Goal: Transaction & Acquisition: Register for event/course

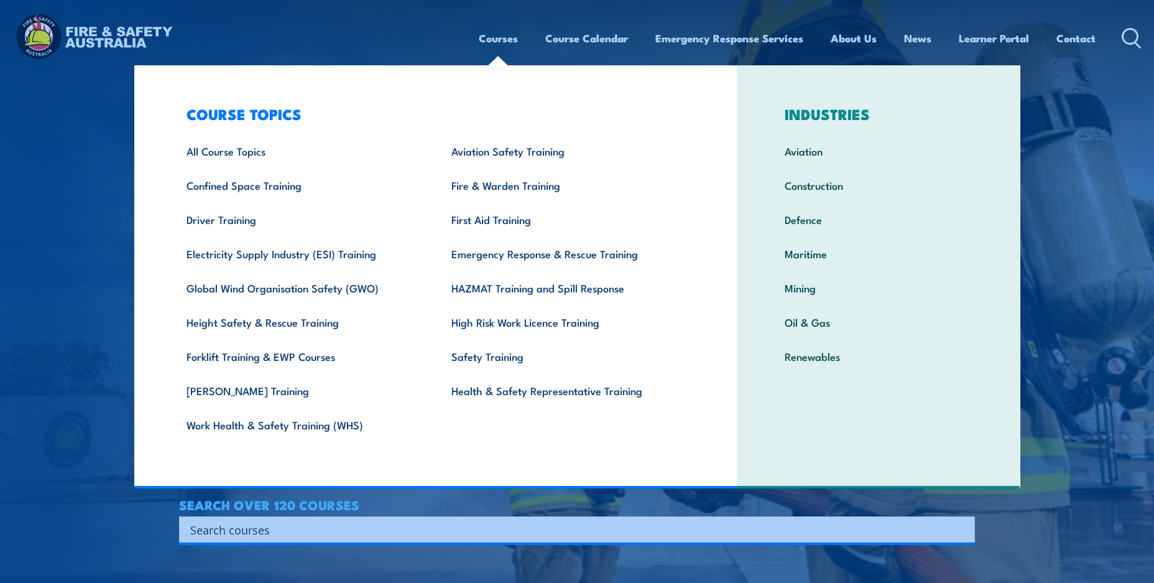
click at [484, 40] on link "Courses" at bounding box center [498, 38] width 39 height 33
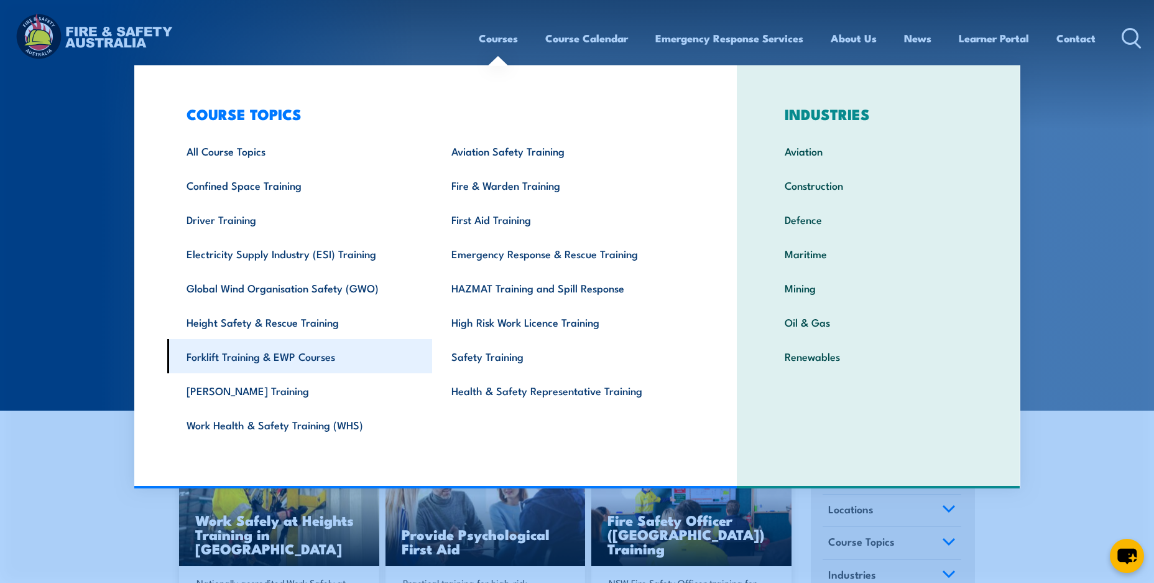
click at [272, 356] on link "Forklift Training & EWP Courses" at bounding box center [299, 356] width 265 height 34
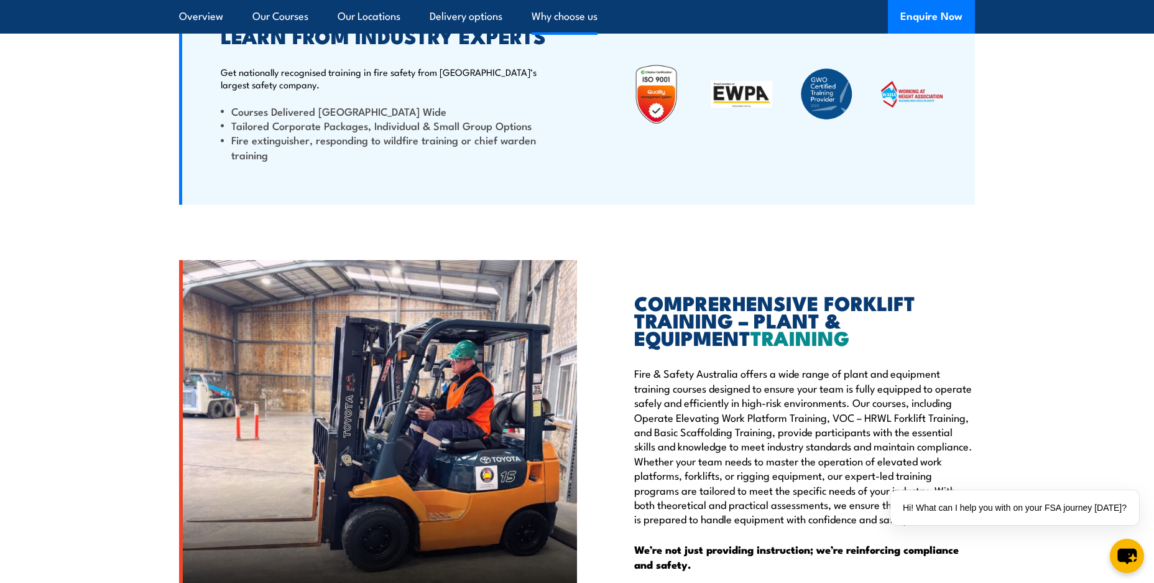
scroll to position [2885, 0]
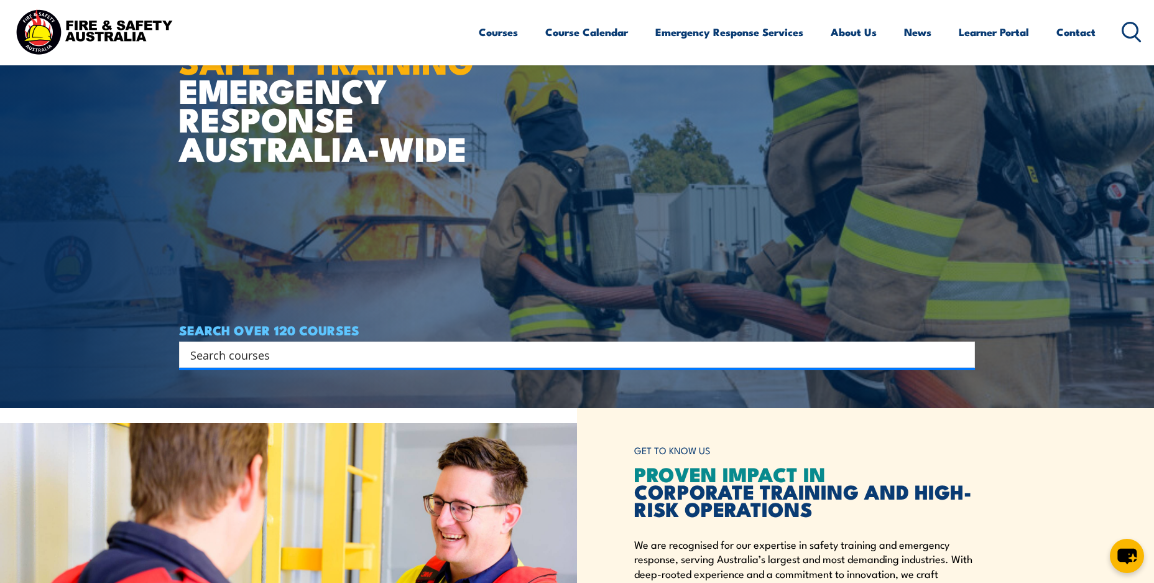
scroll to position [262, 0]
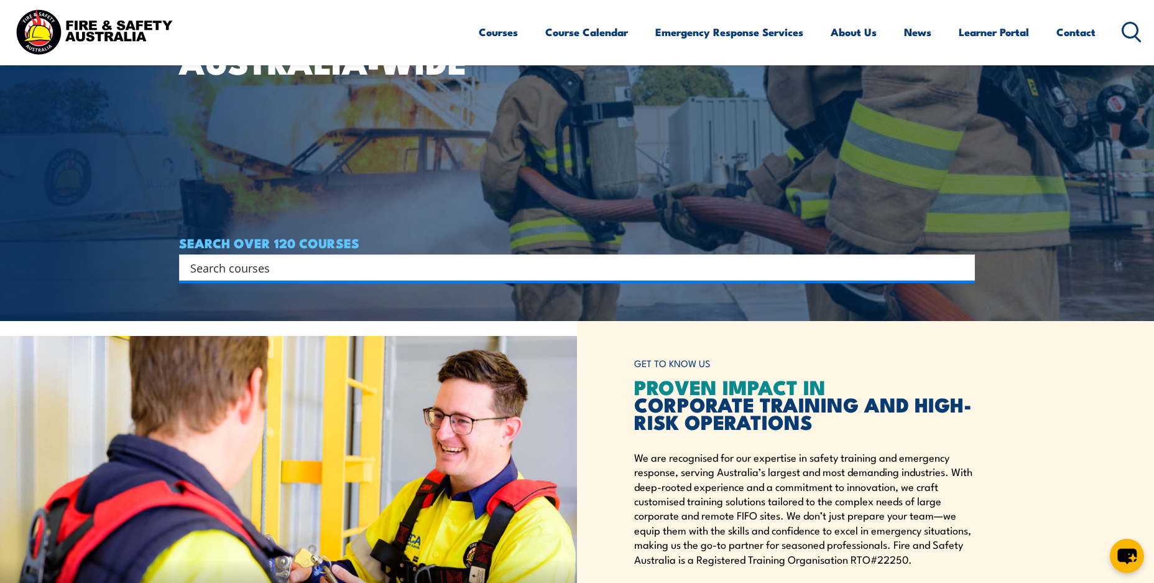
click at [706, 264] on input "Search input" at bounding box center [568, 267] width 757 height 19
type input "forklift"
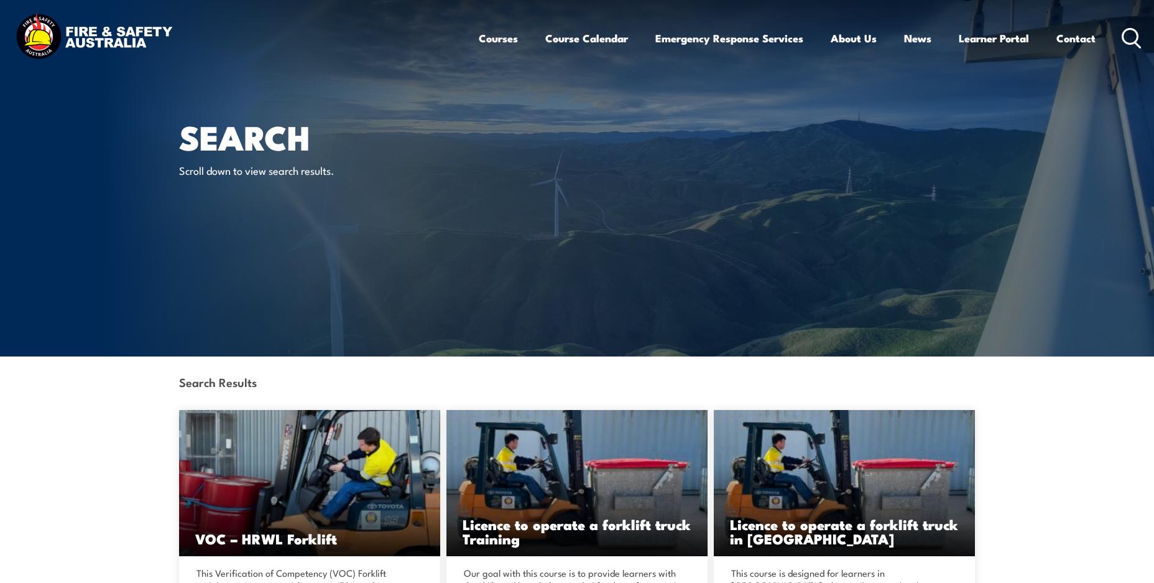
scroll to position [175, 0]
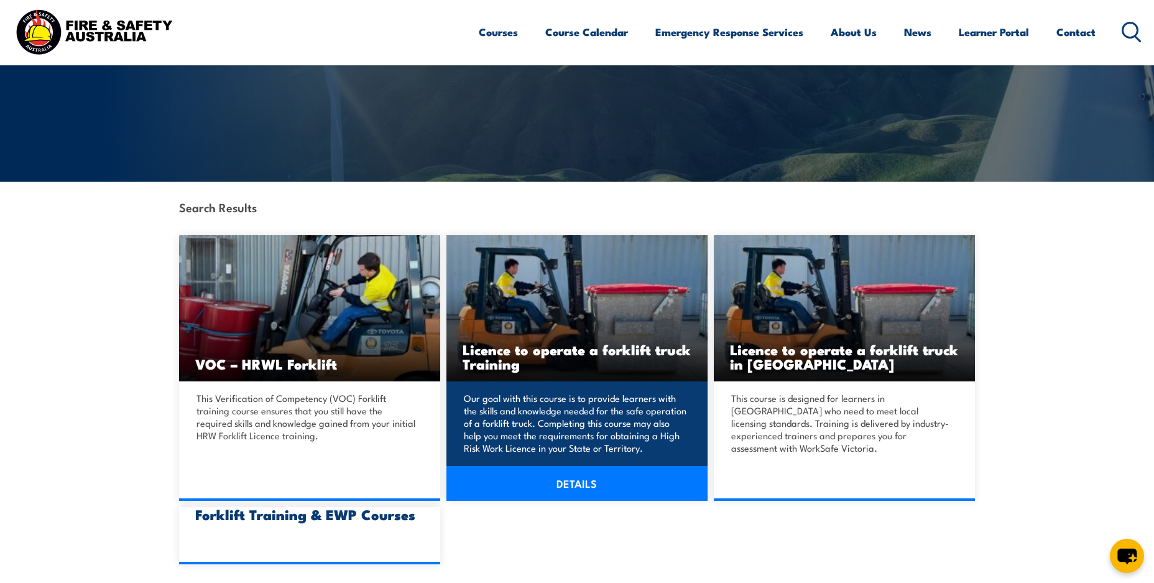
click at [622, 321] on img at bounding box center [576, 308] width 261 height 146
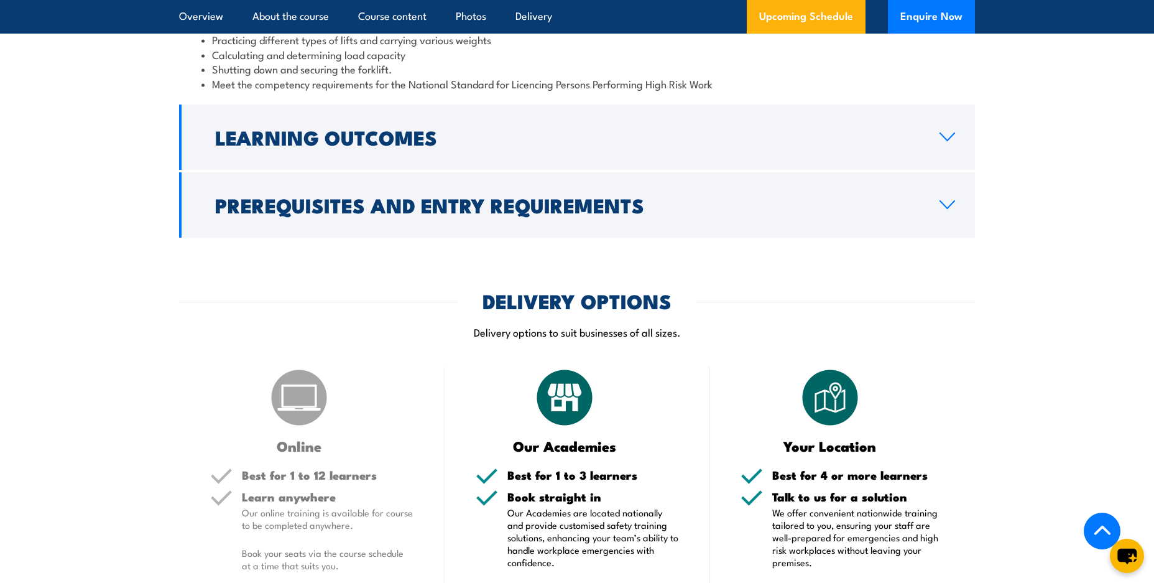
scroll to position [1572, 0]
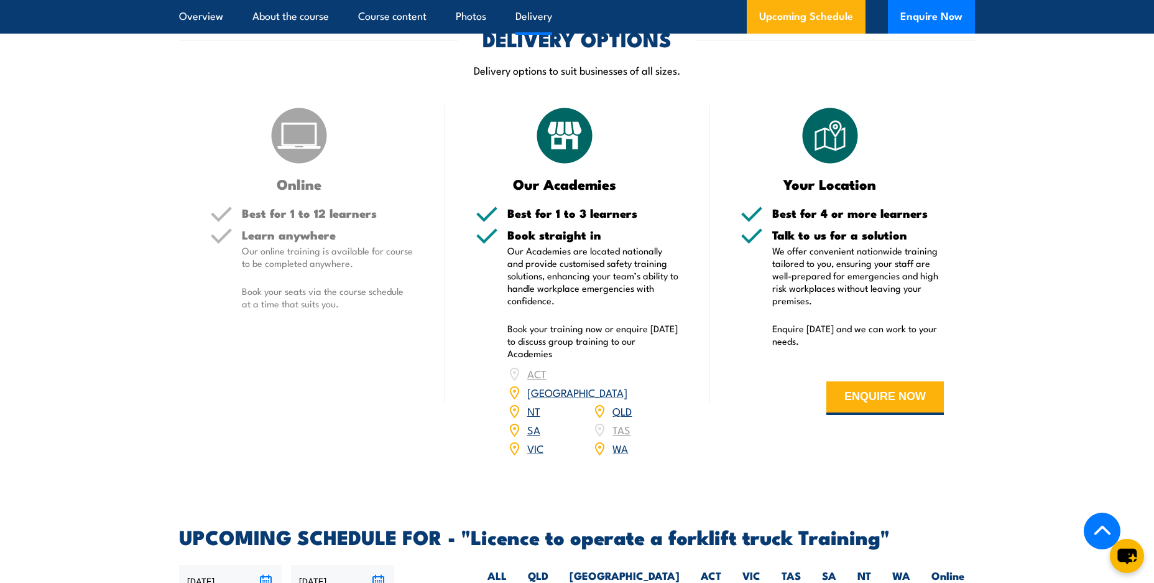
click at [617, 440] on link "WA" at bounding box center [620, 447] width 16 height 15
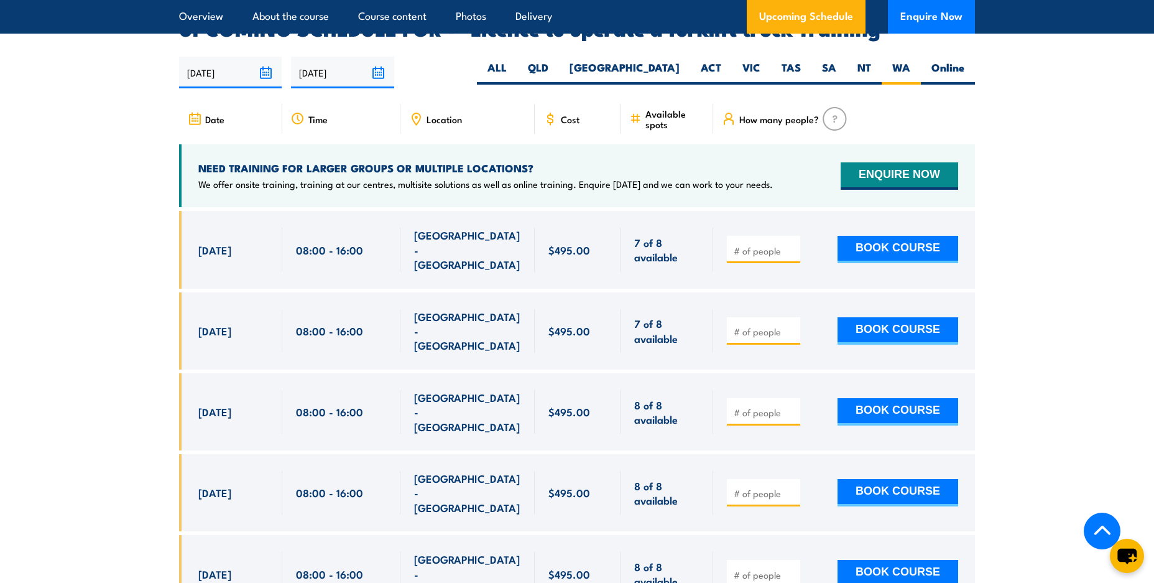
click at [762, 406] on input "number" at bounding box center [765, 412] width 62 height 12
type input "1"
click at [790, 406] on input "1" at bounding box center [765, 412] width 62 height 12
click at [895, 398] on button "BOOK COURSE" at bounding box center [898, 411] width 121 height 27
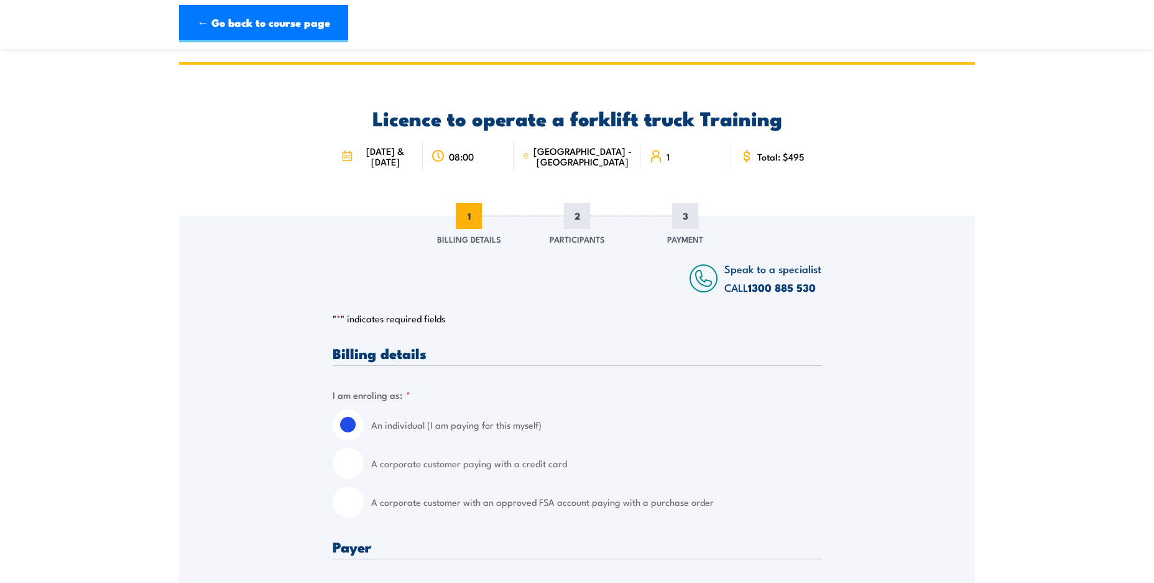
scroll to position [175, 0]
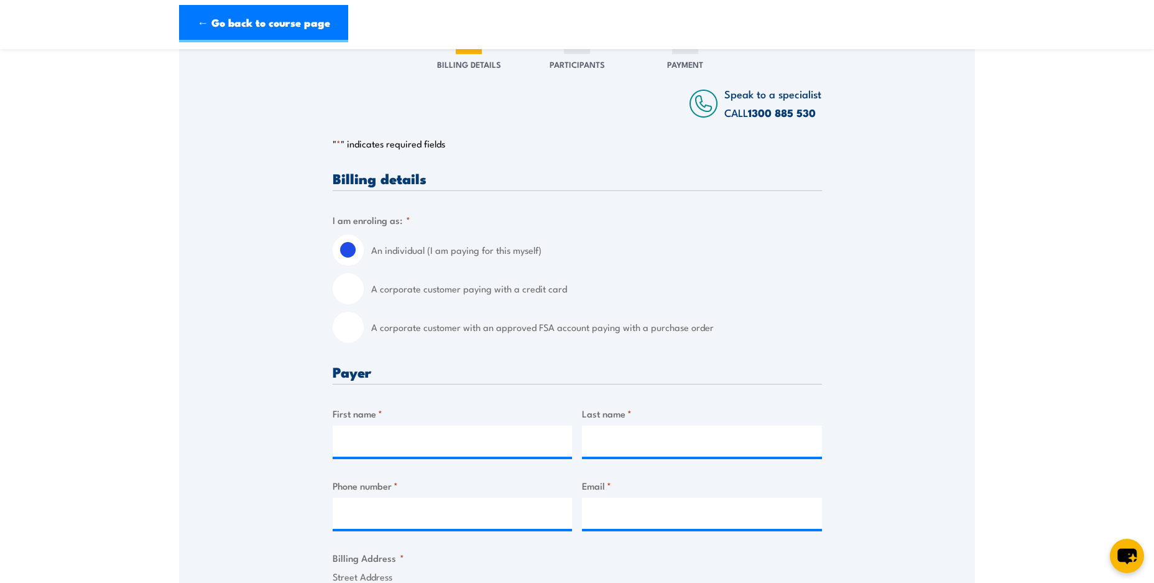
click at [356, 328] on input "A corporate customer with an approved FSA account paying with a purchase order" at bounding box center [348, 327] width 31 height 31
radio input "true"
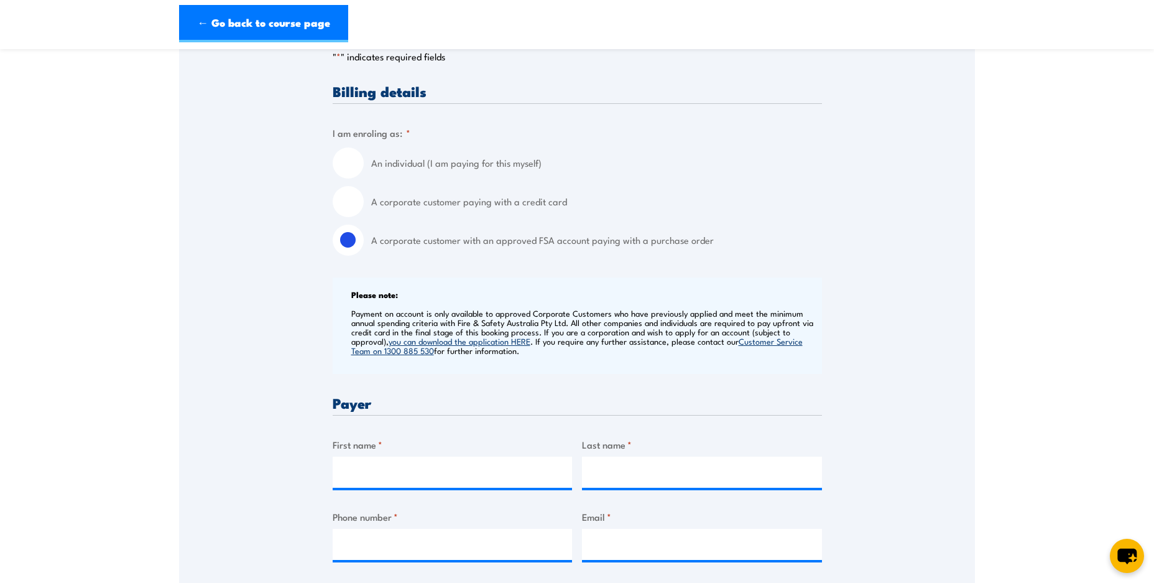
scroll to position [349, 0]
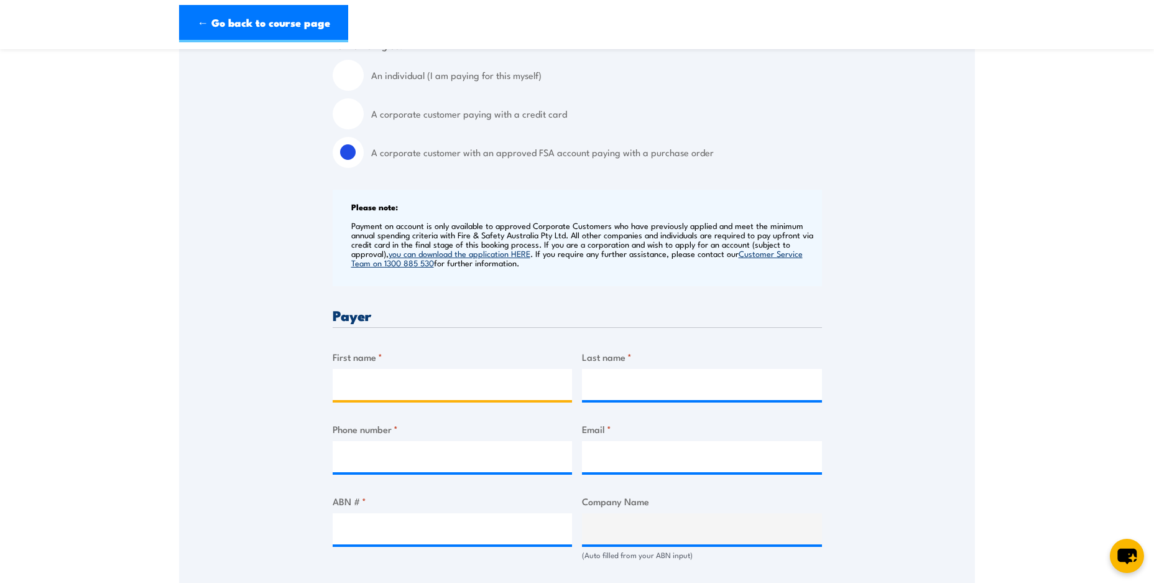
click at [473, 382] on input "First name *" at bounding box center [453, 384] width 240 height 31
type input "Saheel"
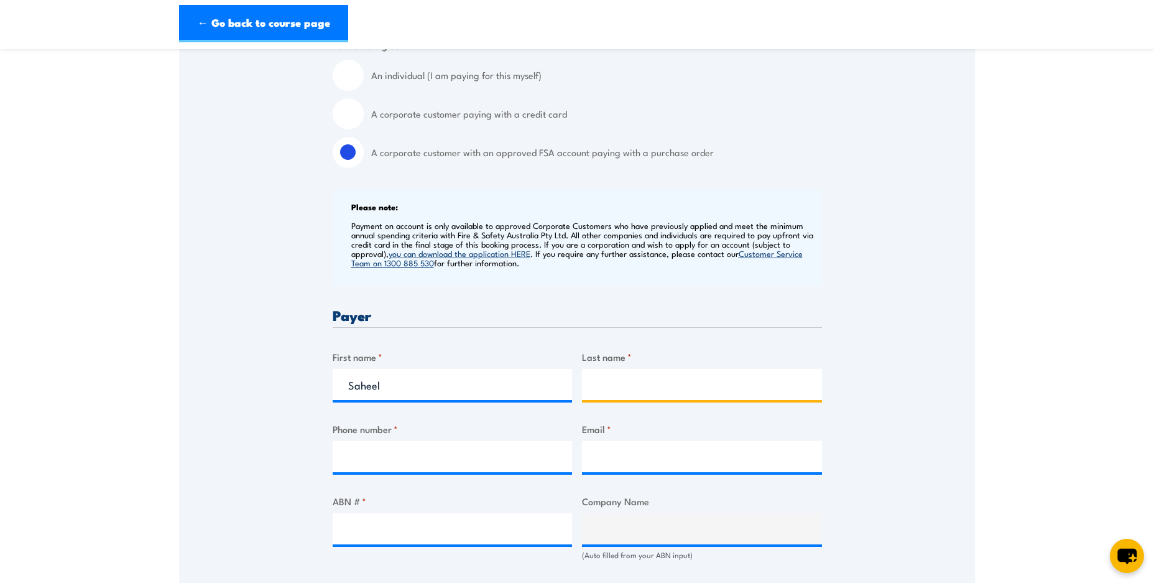
click at [675, 372] on input "Last name *" at bounding box center [702, 384] width 240 height 31
type input "Wadhia"
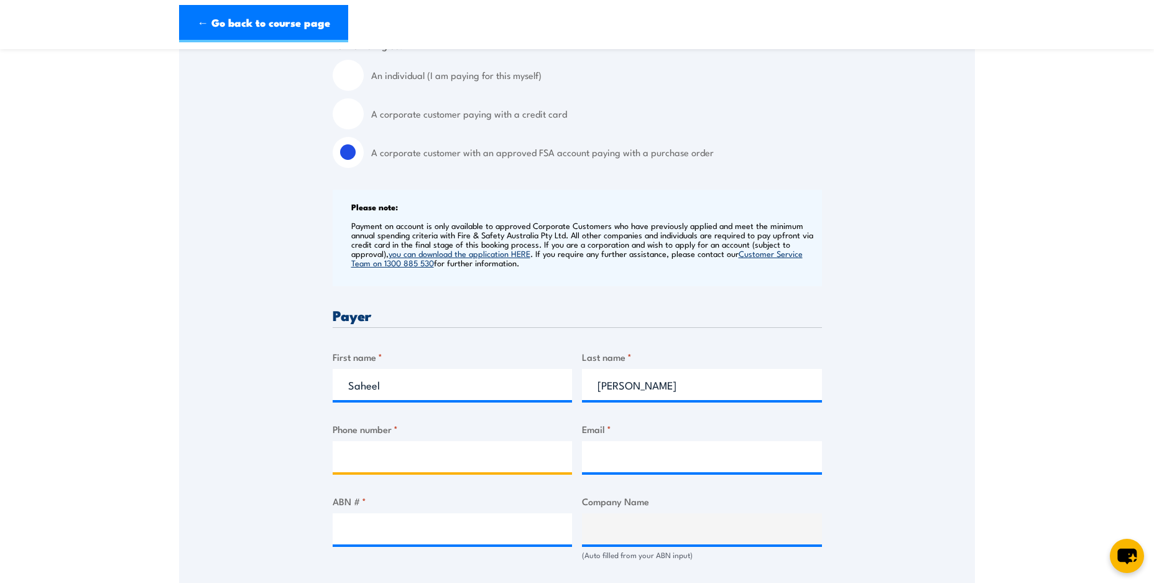
click at [447, 456] on input "Phone number *" at bounding box center [453, 456] width 240 height 31
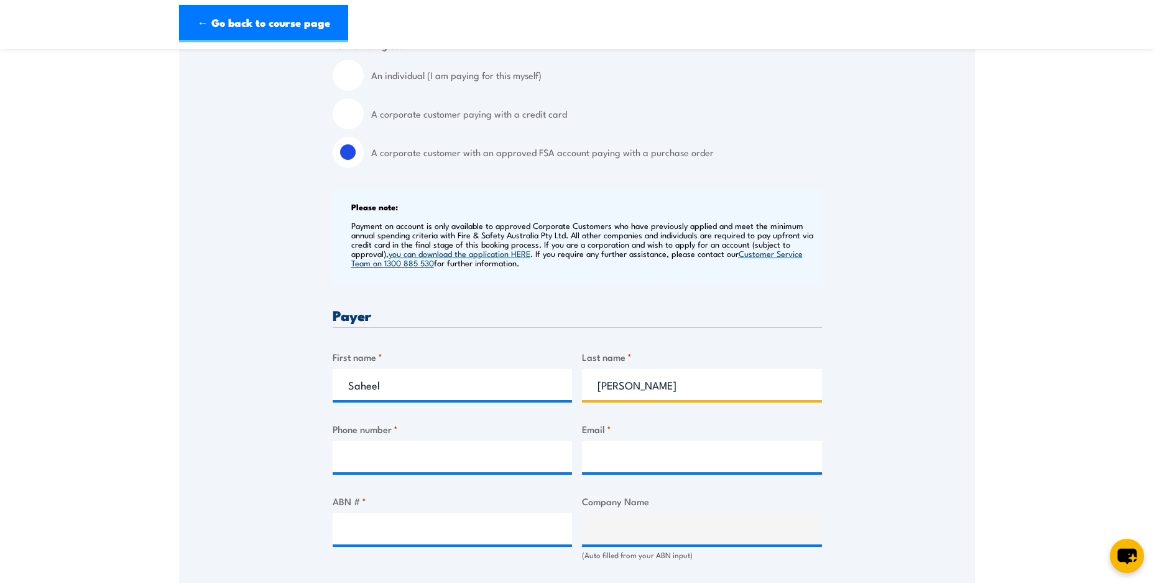
click at [690, 396] on input "Wadhia" at bounding box center [702, 384] width 240 height 31
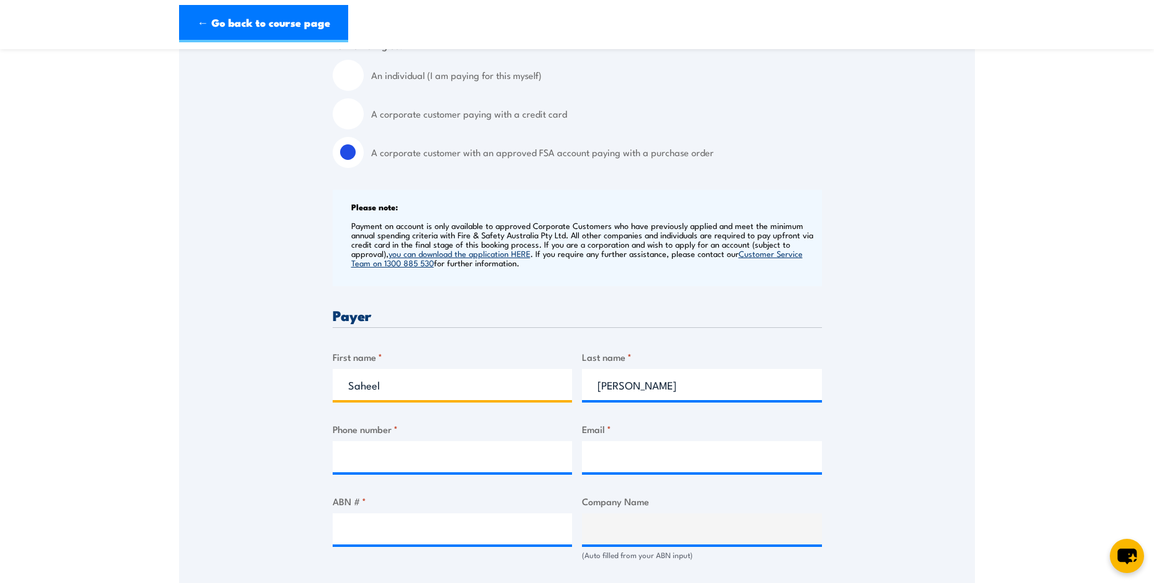
drag, startPoint x: 384, startPoint y: 388, endPoint x: 348, endPoint y: 386, distance: 35.5
click at [348, 386] on input "Saheel" at bounding box center [453, 384] width 240 height 31
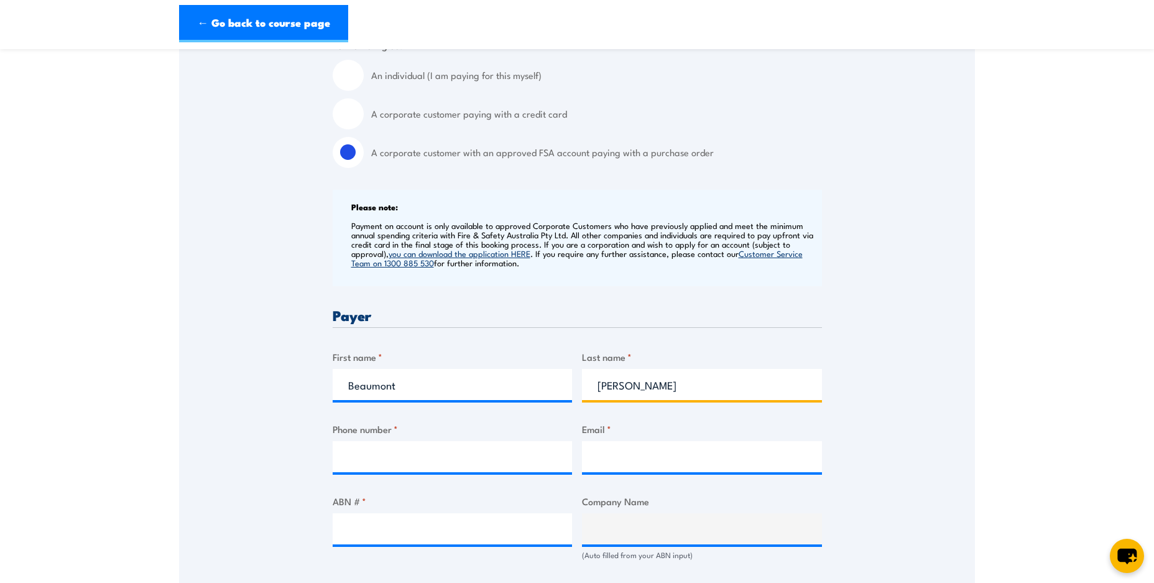
drag, startPoint x: 669, startPoint y: 387, endPoint x: 588, endPoint y: 382, distance: 81.6
click at [588, 382] on input "Wadhia" at bounding box center [702, 384] width 240 height 31
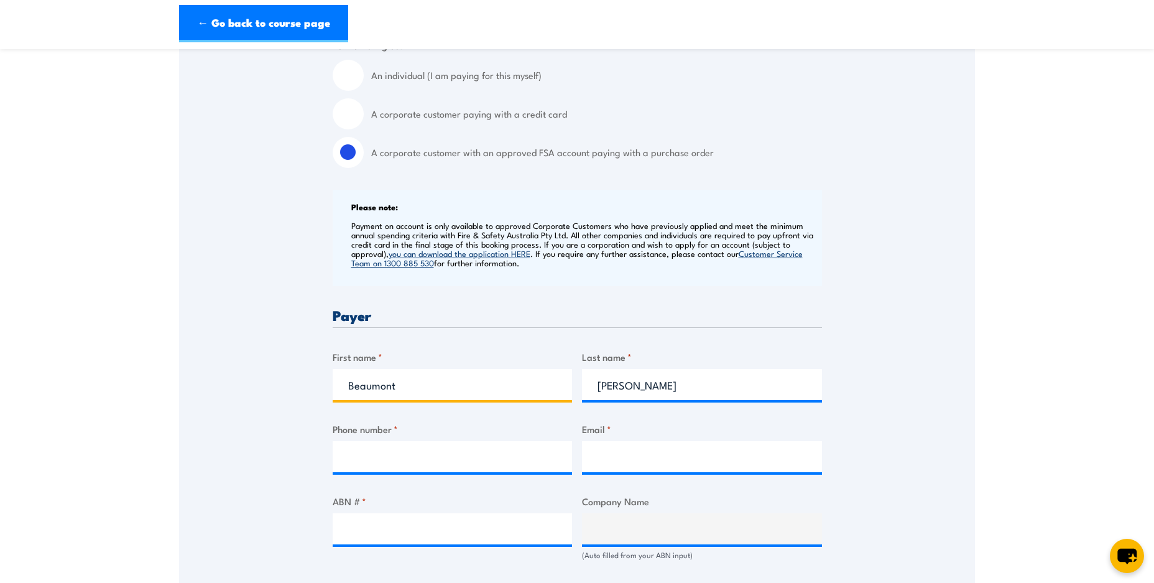
click at [513, 385] on input "Beaumont" at bounding box center [453, 384] width 240 height 31
type input "Beaumont Tiles"
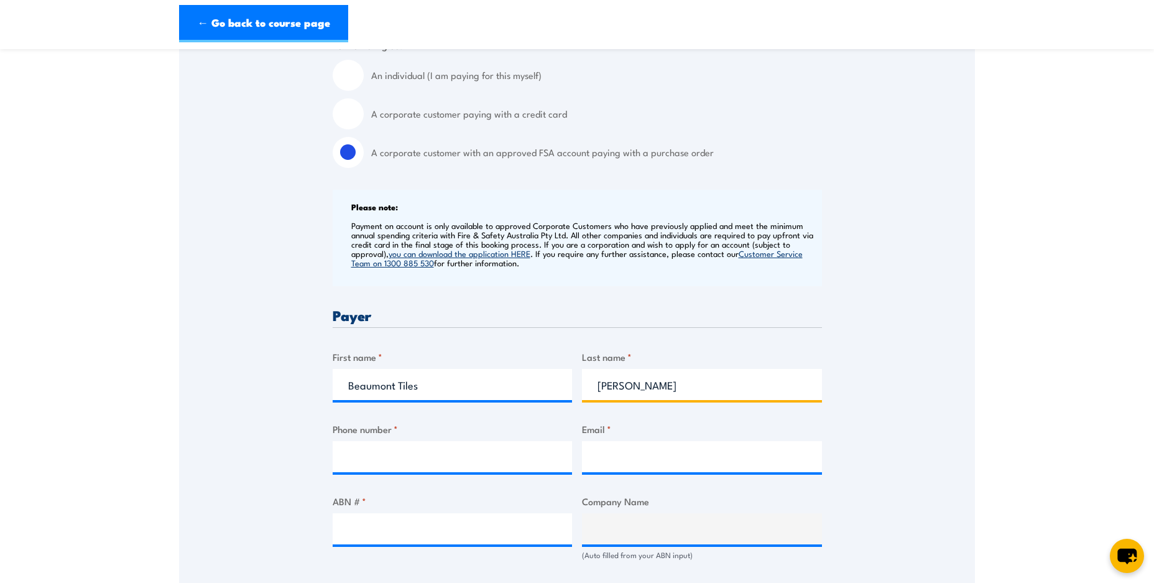
drag, startPoint x: 662, startPoint y: 392, endPoint x: 582, endPoint y: 390, distance: 80.2
type input "Midland"
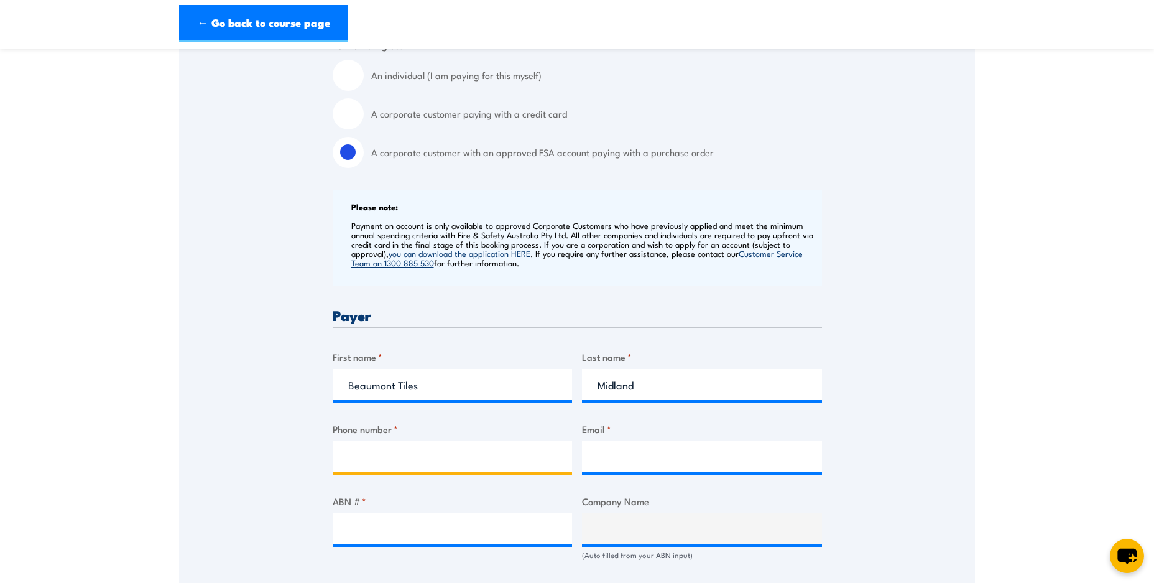
click at [453, 457] on input "Phone number *" at bounding box center [453, 456] width 240 height 31
paste input "(08) 6491 1100"
click at [372, 458] on input "(08) 6491 1100" at bounding box center [453, 456] width 240 height 31
type input "086491 1100"
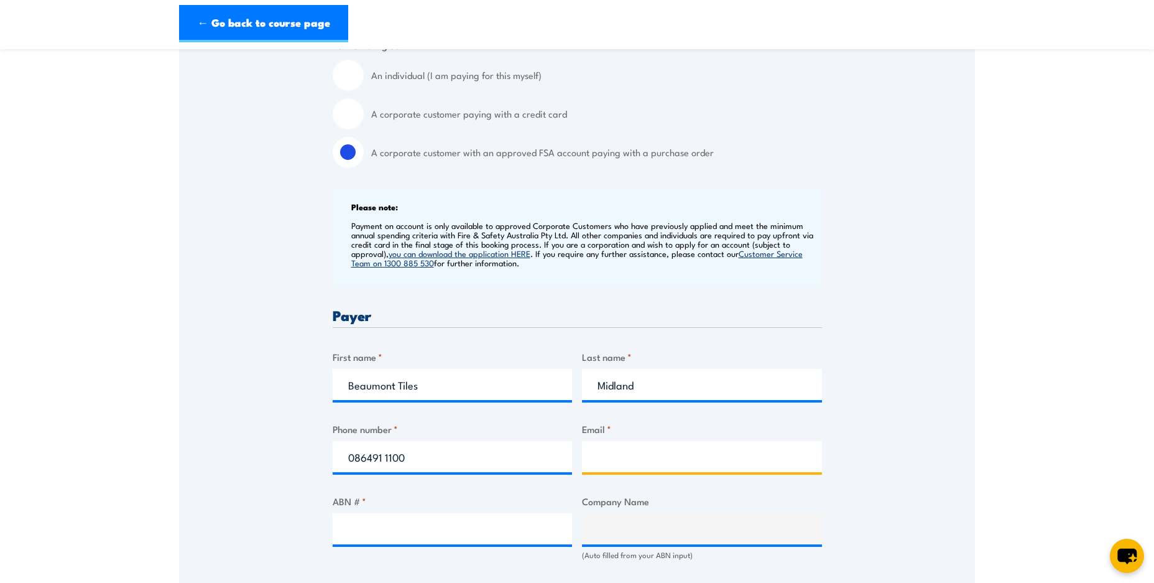
click at [642, 453] on input "Email *" at bounding box center [702, 456] width 240 height 31
type input "midland@tile.com.au"
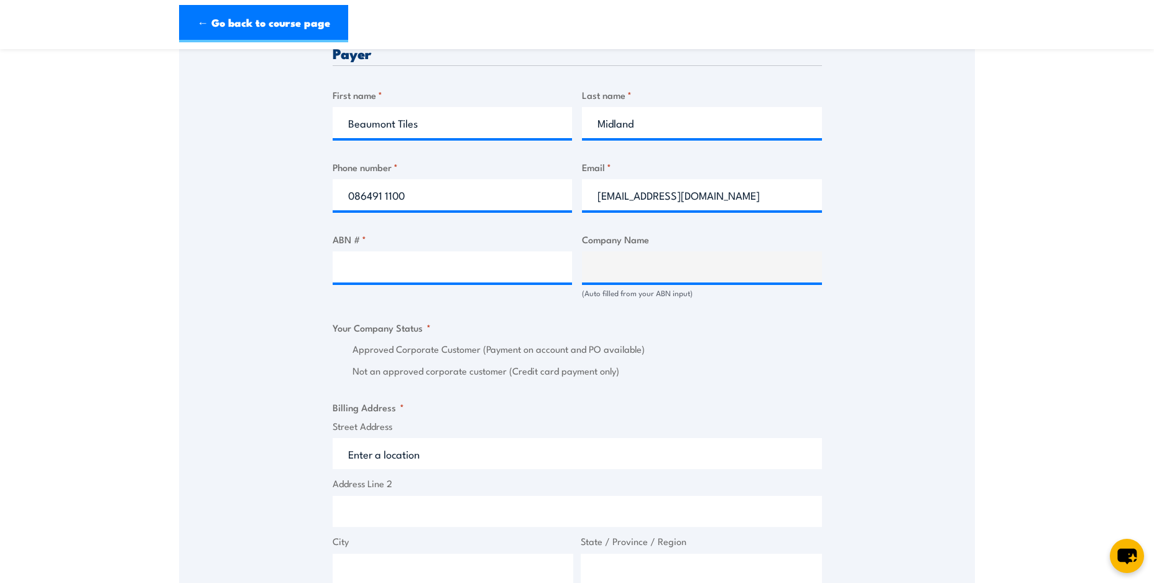
scroll to position [524, 0]
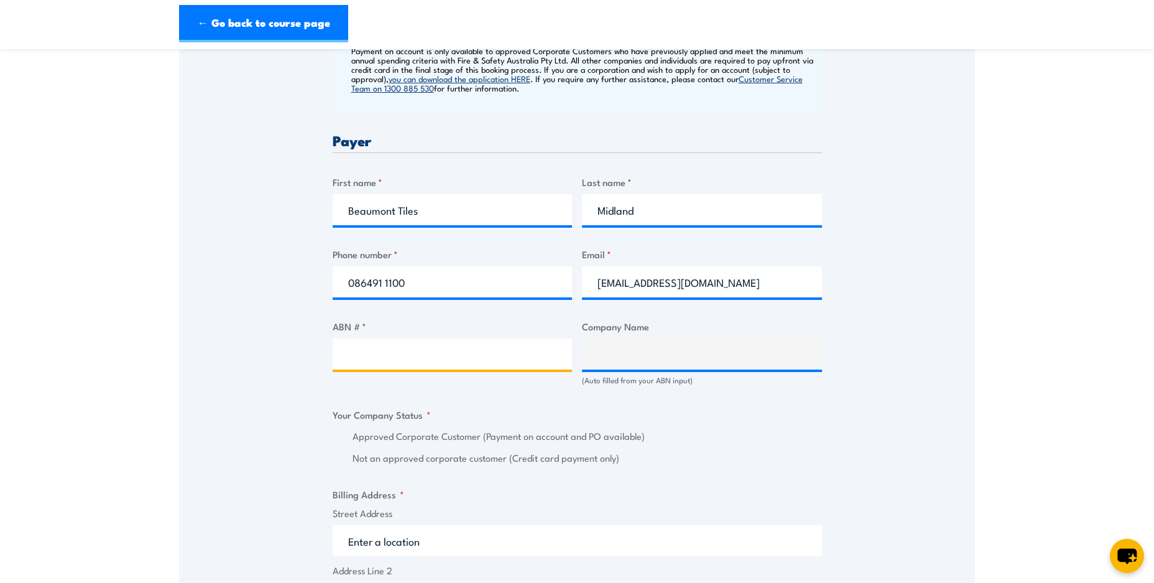
click at [416, 363] on input "ABN # *" at bounding box center [453, 353] width 240 height 31
paste input "61 007 703 997"
type input "61 007 703 997"
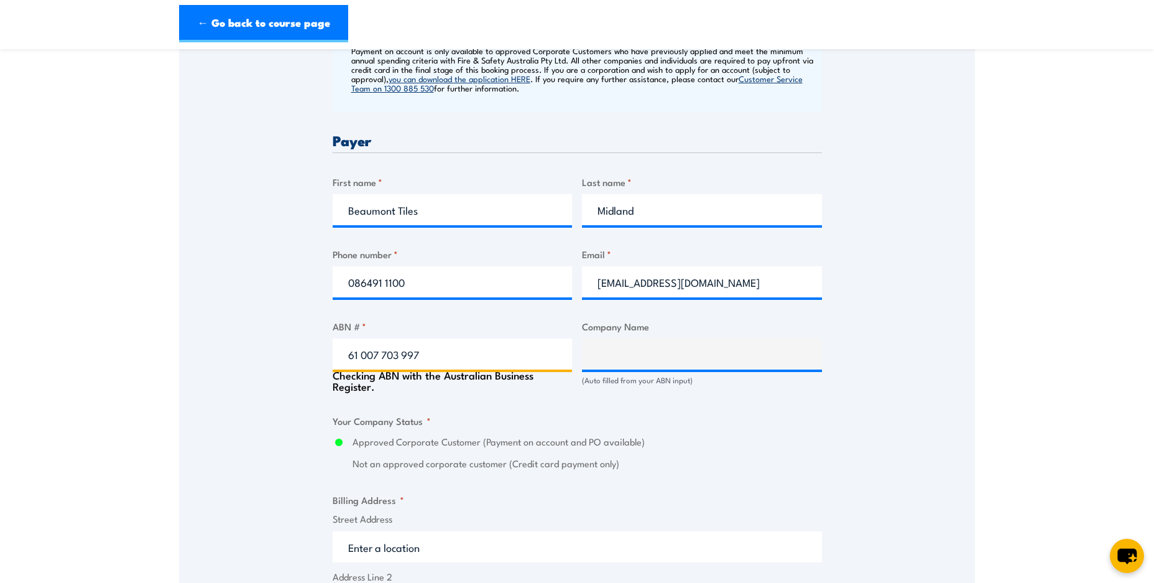
type input "[PERSON_NAME] & CO. PTY. LTD."
radio input "true"
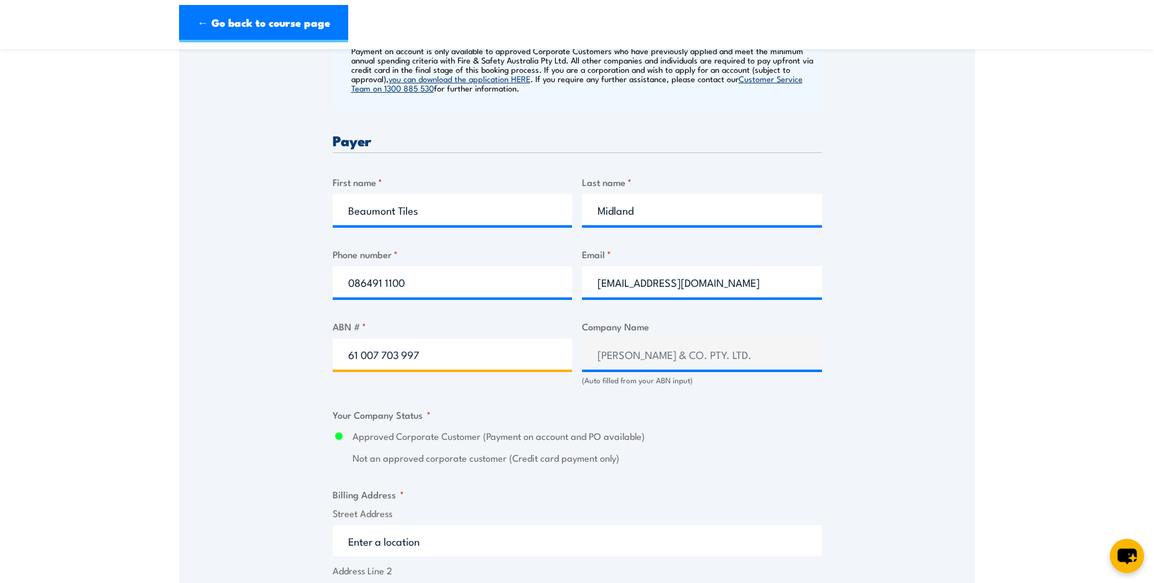
type input "61 007 703 997"
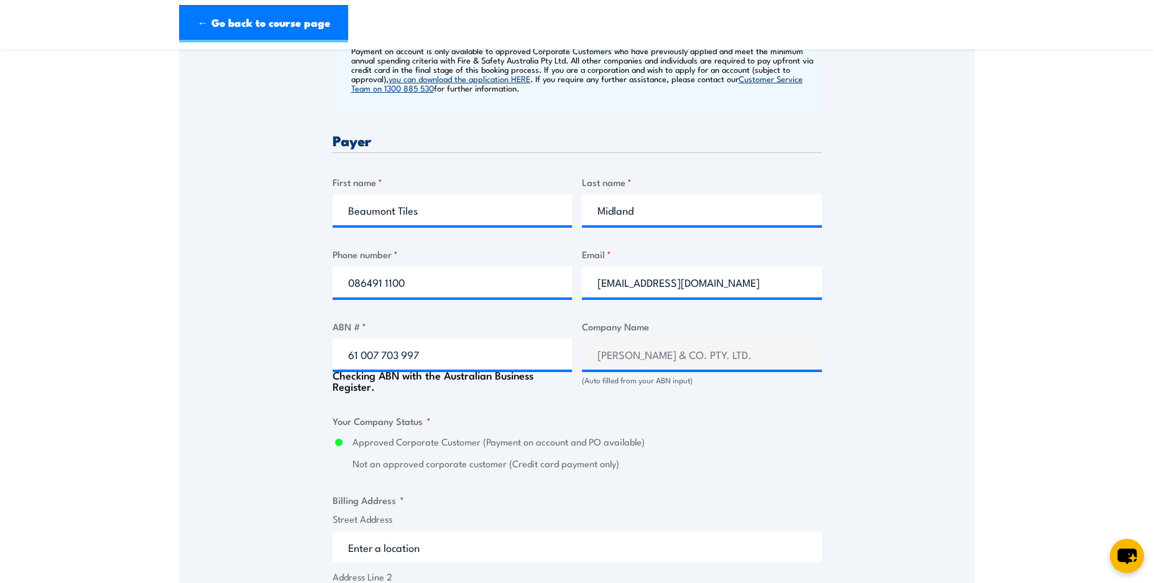
click at [466, 472] on div "Billing details I am enroling as: * An individual (I am paying for this myself)…" at bounding box center [577, 514] width 489 height 1384
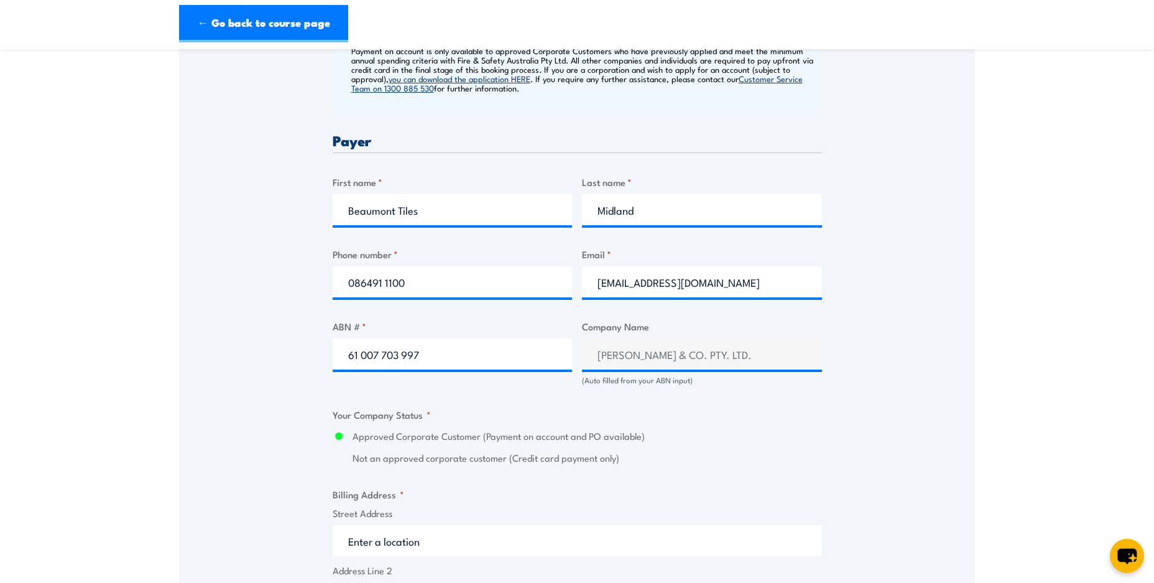
scroll to position [786, 0]
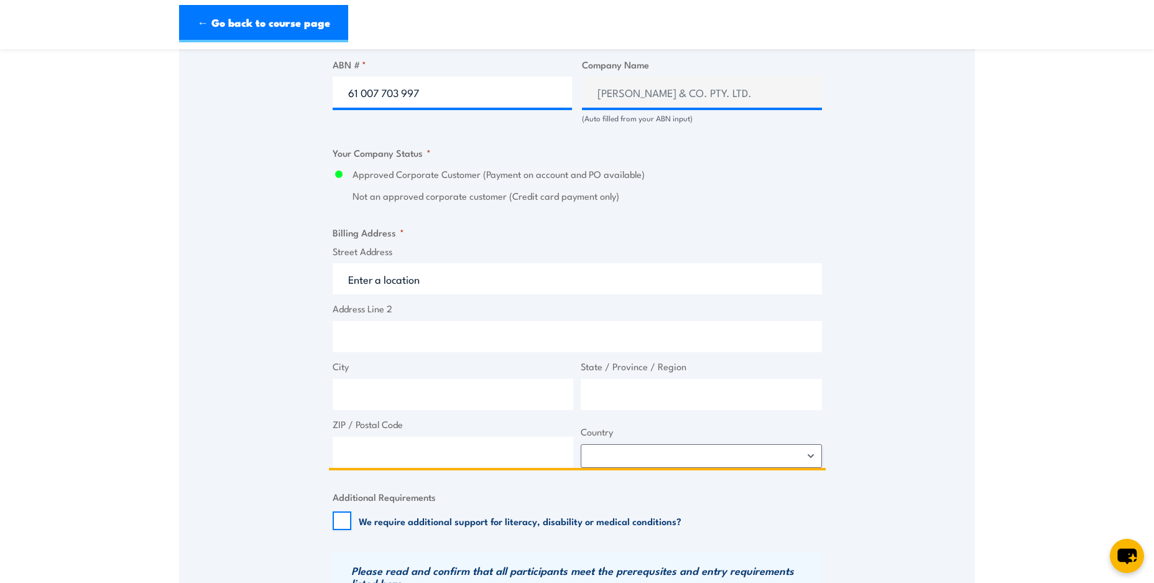
click at [487, 277] on input "Street Address" at bounding box center [577, 278] width 489 height 31
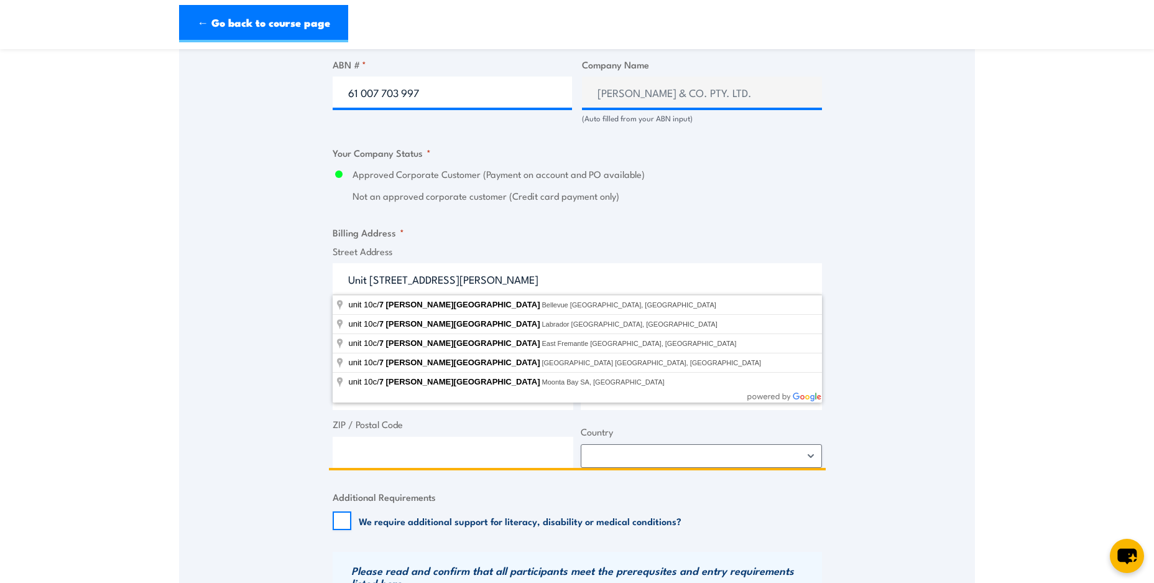
click at [492, 274] on input "Unit 10C, 7 Clayton Street" at bounding box center [577, 278] width 489 height 31
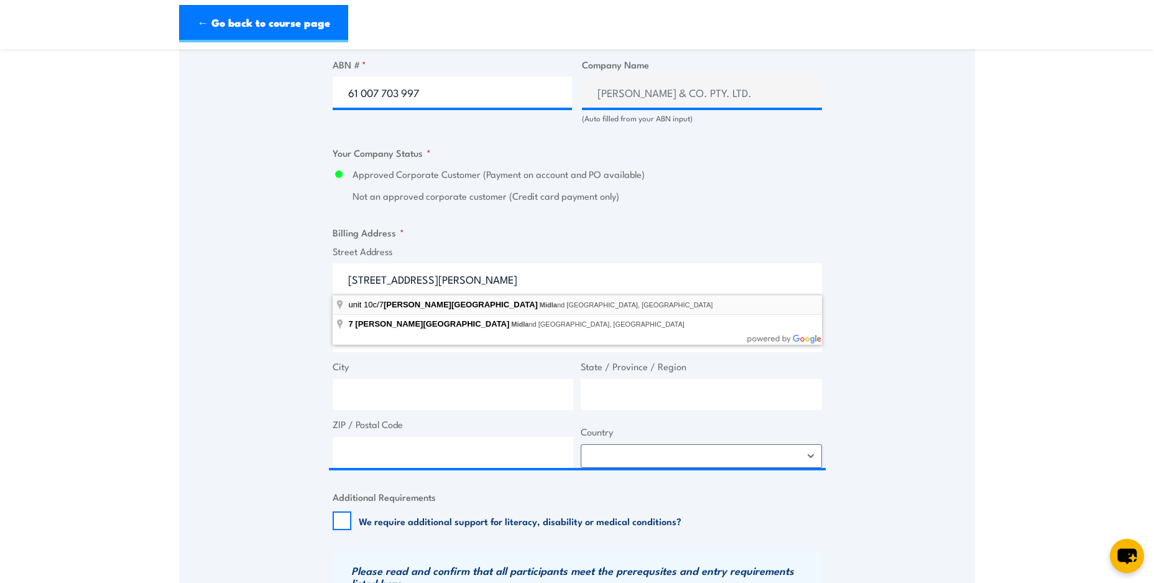
type input "unit 10c/7 Clayton Street, Midland WA, Australia"
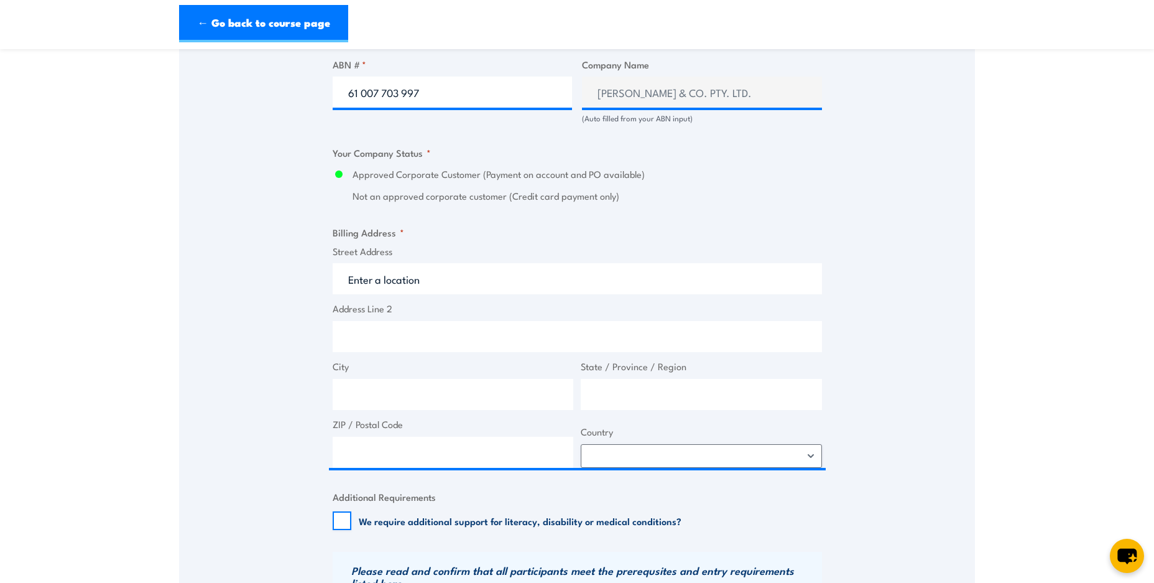
type input "7 Clayton St"
type input "Midland"
type input "Western Australia"
type input "6056"
select select "[GEOGRAPHIC_DATA]"
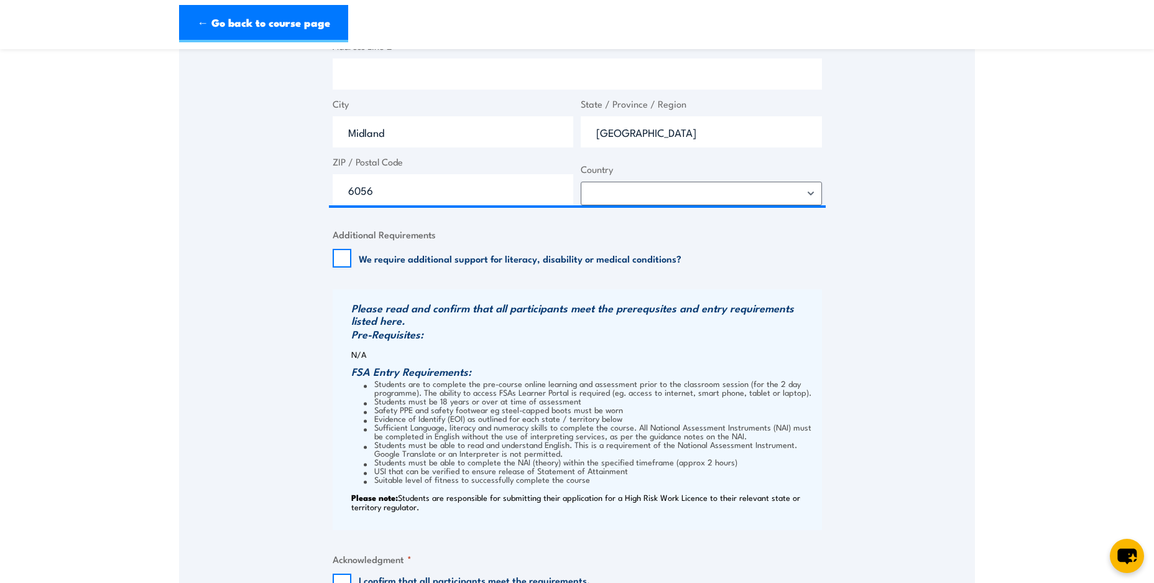
scroll to position [1223, 0]
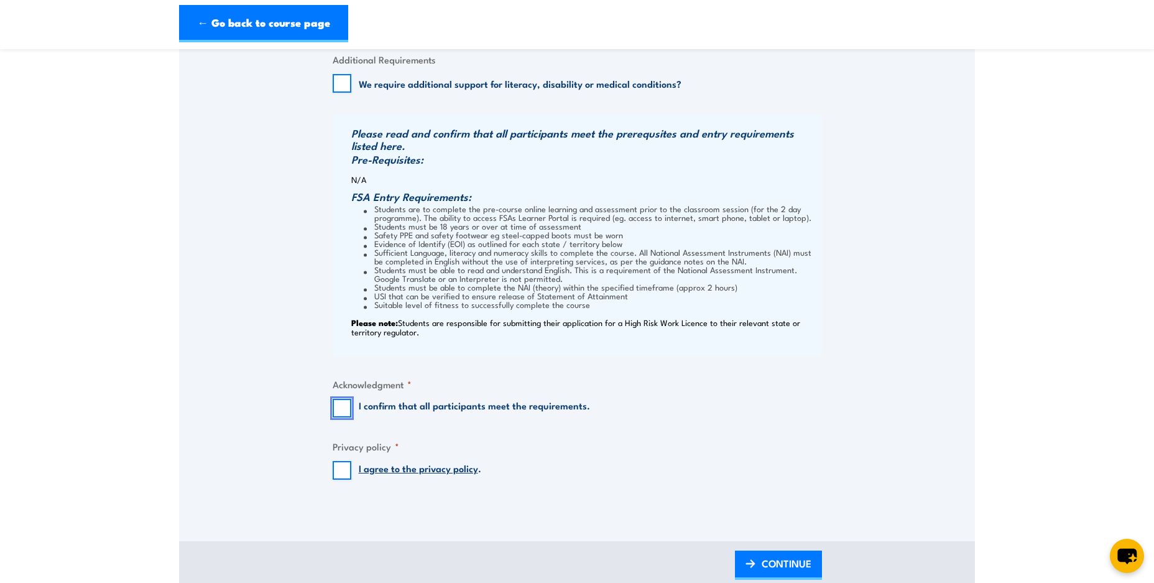
click at [342, 403] on input "I confirm that all participants meet the requirements." at bounding box center [342, 408] width 19 height 19
checkbox input "true"
click at [343, 468] on input "I agree to the privacy policy ." at bounding box center [342, 470] width 19 height 19
checkbox input "true"
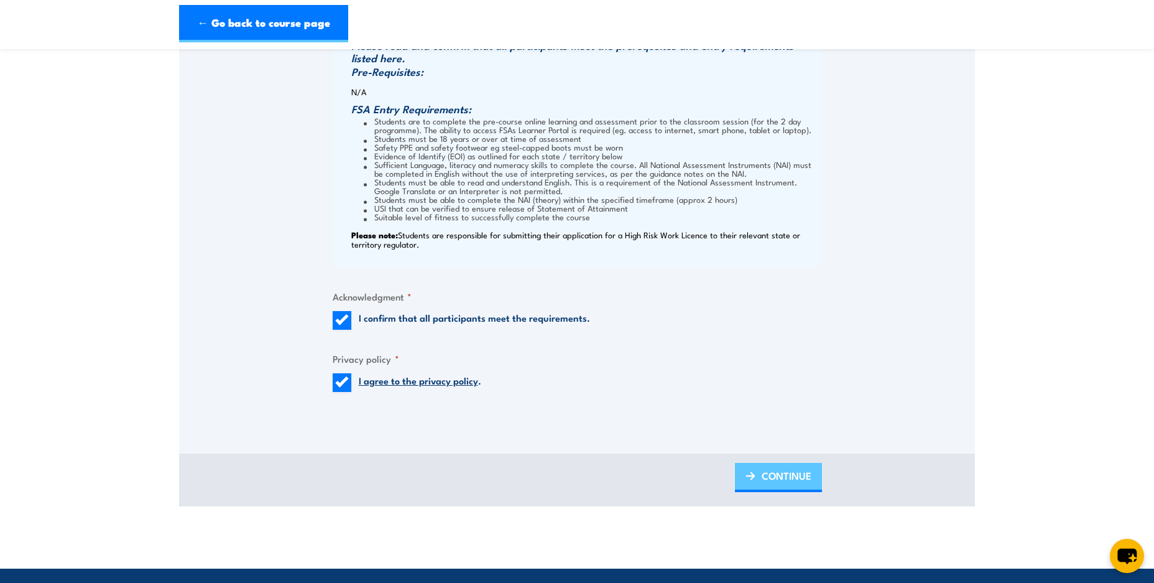
click at [763, 481] on span "CONTINUE" at bounding box center [787, 475] width 50 height 33
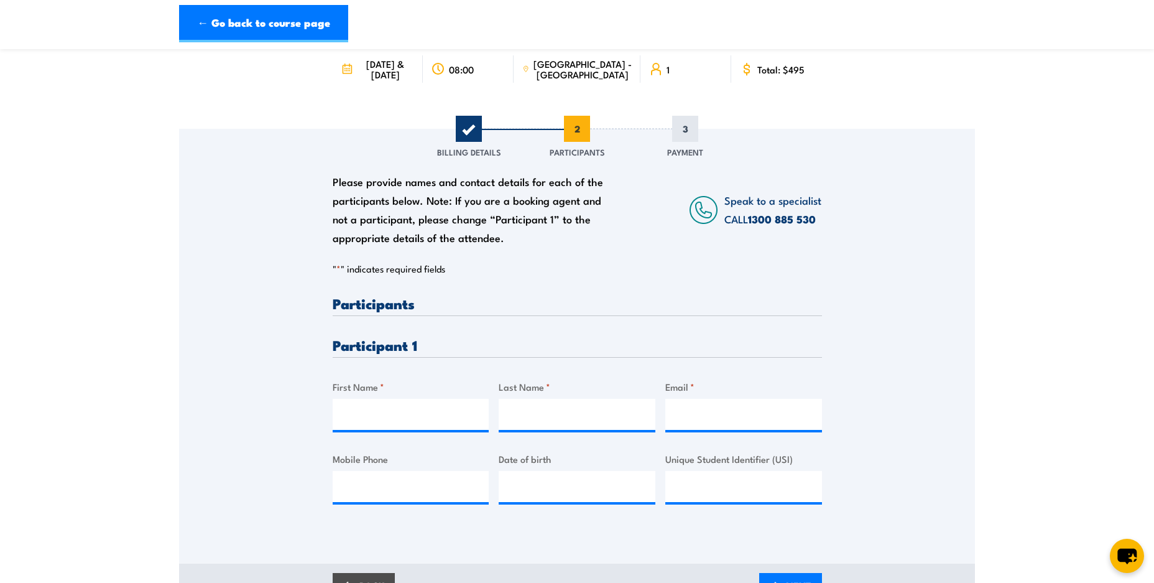
scroll to position [175, 0]
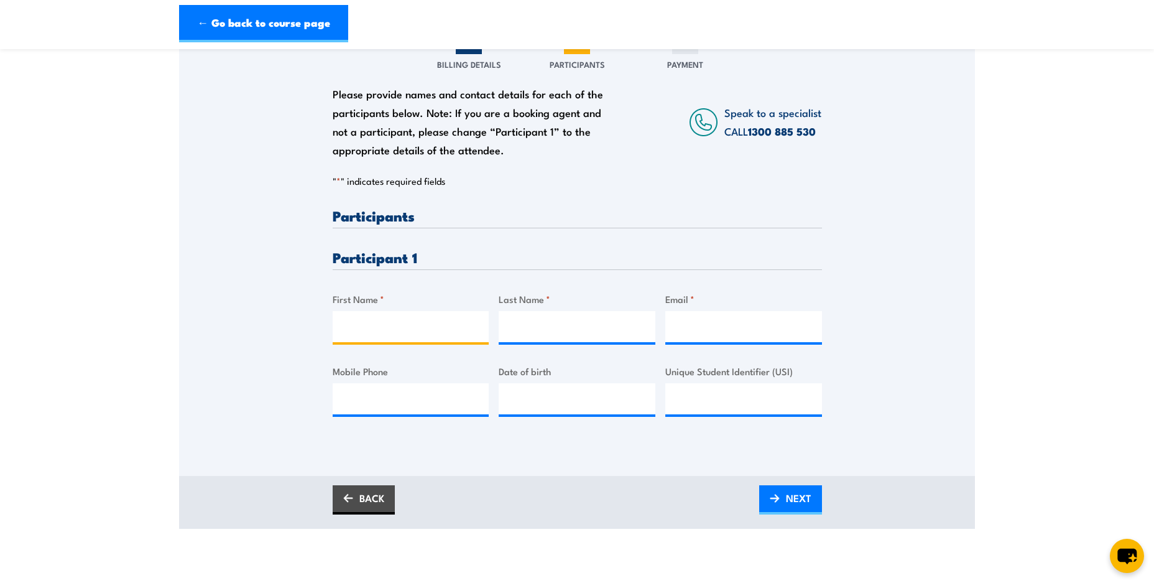
click at [417, 324] on input "First Name *" at bounding box center [411, 326] width 157 height 31
type input "Kyle"
click at [560, 329] on input "Last Name *" at bounding box center [577, 326] width 157 height 31
drag, startPoint x: 517, startPoint y: 324, endPoint x: 527, endPoint y: 328, distance: 10.9
click at [795, 321] on input "Email *" at bounding box center [743, 326] width 157 height 31
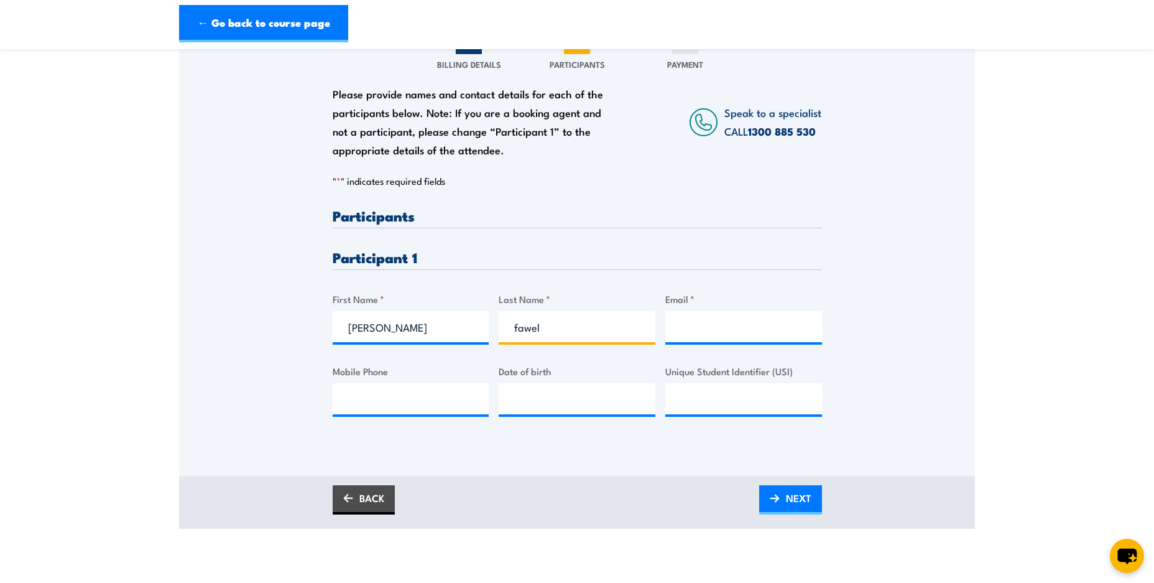
drag, startPoint x: 519, startPoint y: 328, endPoint x: 531, endPoint y: 338, distance: 15.5
click at [519, 328] on input "fawel" at bounding box center [577, 326] width 157 height 31
click at [695, 331] on input "Email *" at bounding box center [743, 326] width 157 height 31
click at [601, 332] on input "Fawel" at bounding box center [577, 326] width 157 height 31
type input "Fawell"
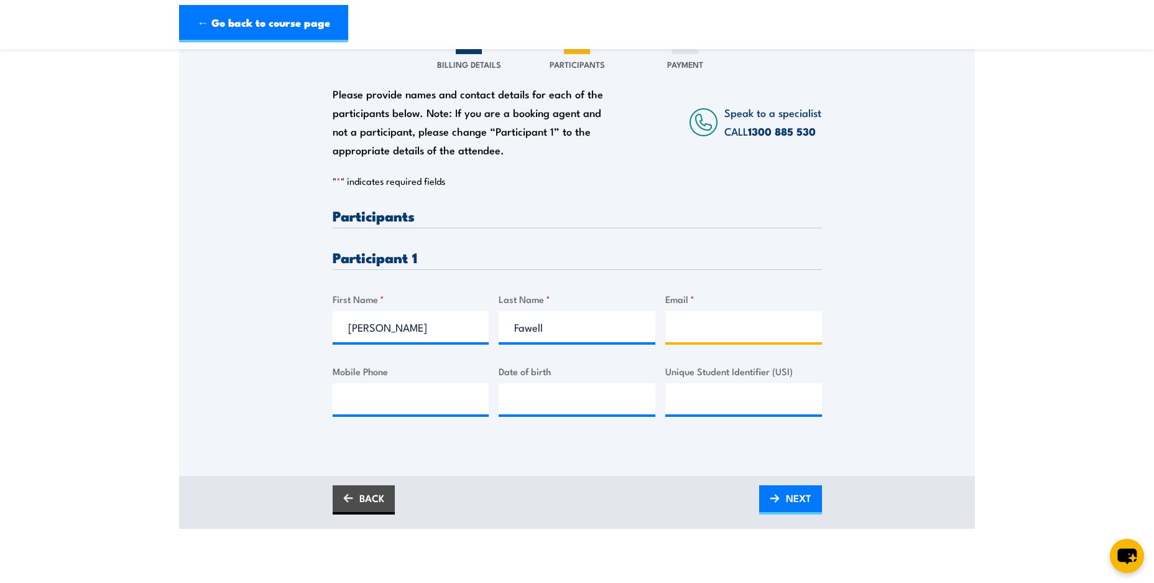
click at [680, 328] on input "Email *" at bounding box center [743, 326] width 157 height 31
type input "kyle.fawell@tile.com.au"
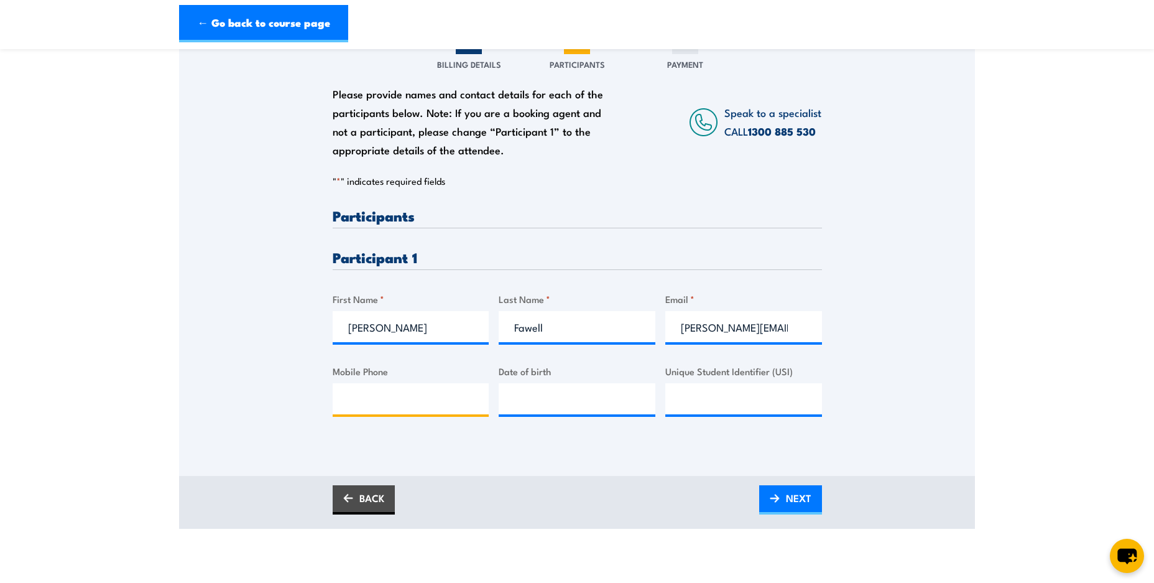
click at [382, 400] on input "Mobile Phone" at bounding box center [411, 398] width 157 height 31
type input "0417436540"
type input "__/__/____"
click at [560, 396] on input "__/__/____" at bounding box center [577, 398] width 157 height 31
click at [701, 406] on input "Unique Student Identifier (USI)" at bounding box center [743, 398] width 157 height 31
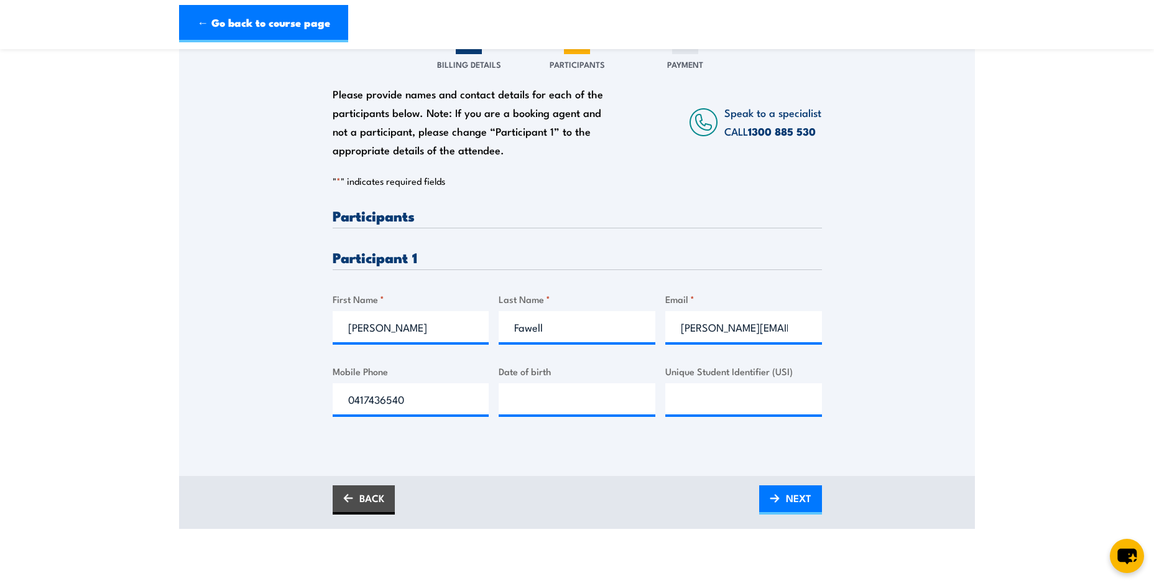
click at [675, 450] on div "Please provide names and contact details for each of the participants below. No…" at bounding box center [577, 258] width 796 height 435
click at [703, 410] on input "Unique Student Identifier (USI)" at bounding box center [743, 398] width 157 height 31
type input "__/__/____"
click at [590, 403] on input "__/__/____" at bounding box center [577, 398] width 157 height 31
type input "__/__/____"
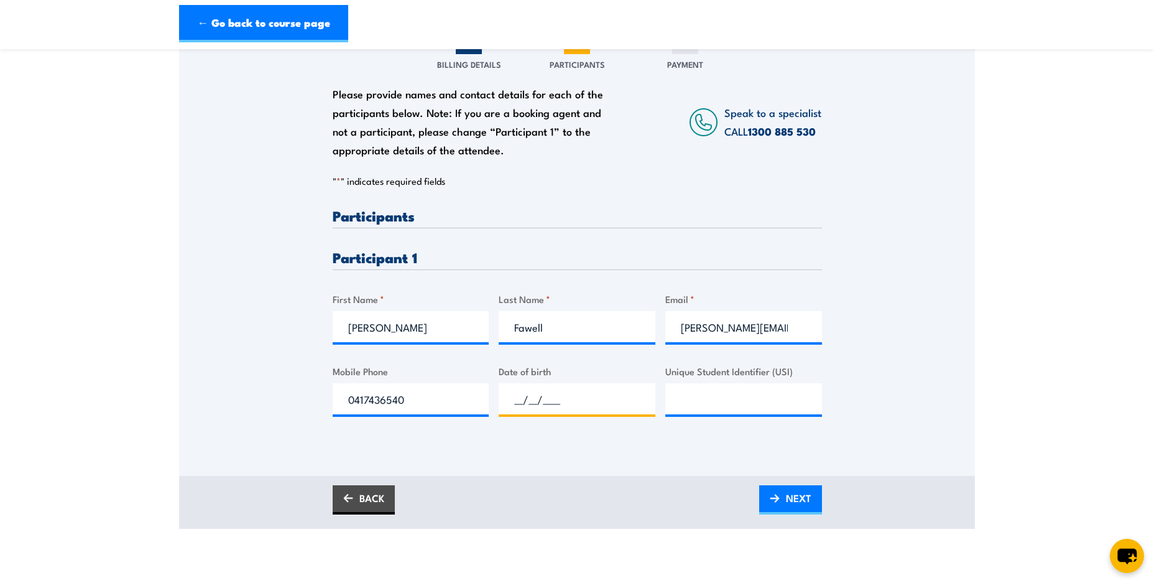
click at [579, 390] on input "__/__/____" at bounding box center [577, 398] width 157 height 31
click at [520, 394] on input "__/__/____" at bounding box center [577, 398] width 157 height 31
click at [533, 401] on input "21/__/____" at bounding box center [577, 398] width 157 height 31
type input "21/06/1997"
click at [698, 399] on input "Unique Student Identifier (USI)" at bounding box center [743, 398] width 157 height 31
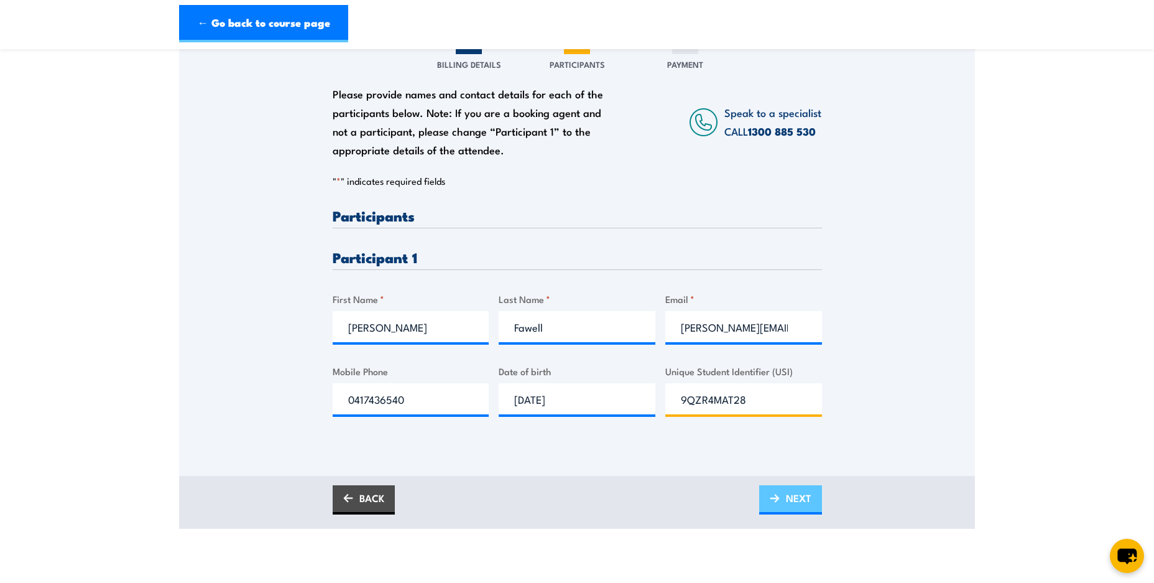
type input "9QZR4MAT28"
click at [798, 506] on span "NEXT" at bounding box center [798, 497] width 25 height 33
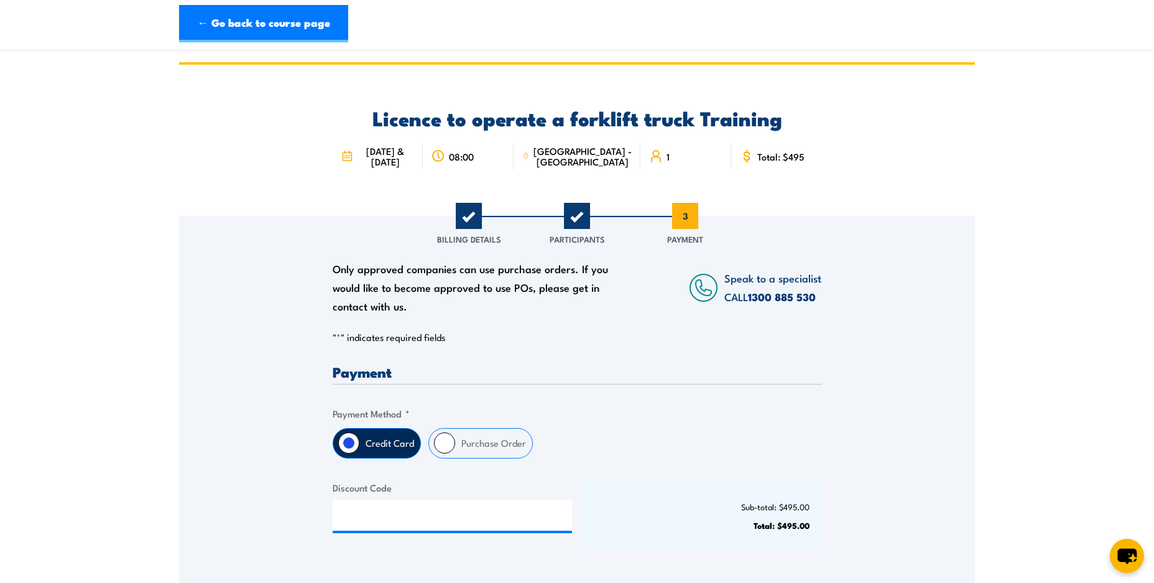
scroll to position [87, 0]
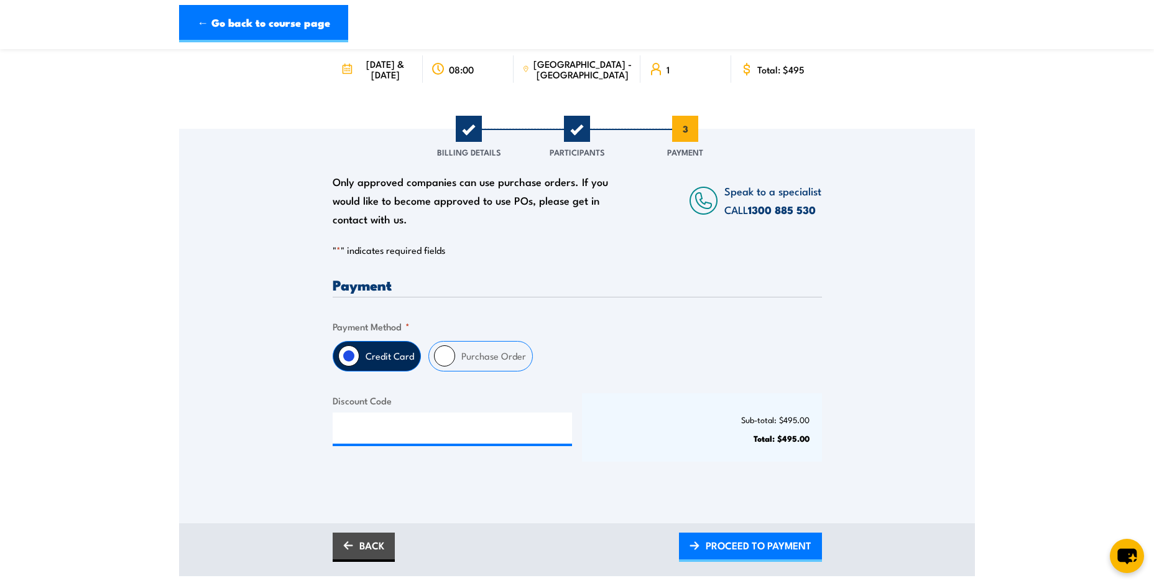
click at [482, 359] on label "Purchase Order" at bounding box center [493, 355] width 77 height 29
click at [455, 359] on input "Purchase Order" at bounding box center [444, 355] width 21 height 21
radio input "true"
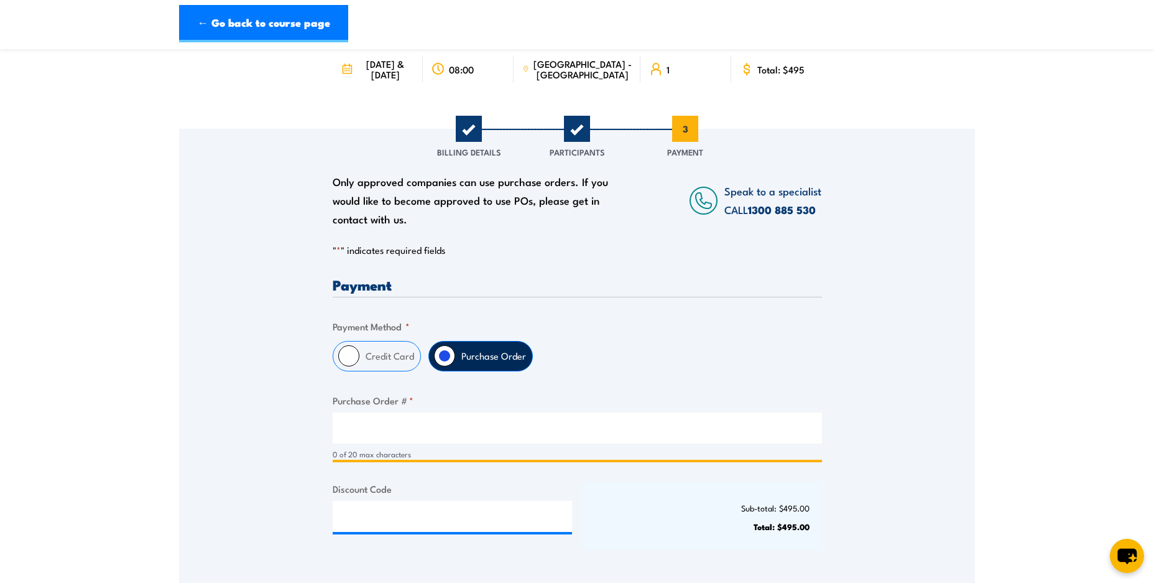
click at [491, 428] on input "Purchase Order # *" at bounding box center [577, 427] width 489 height 31
type input "m"
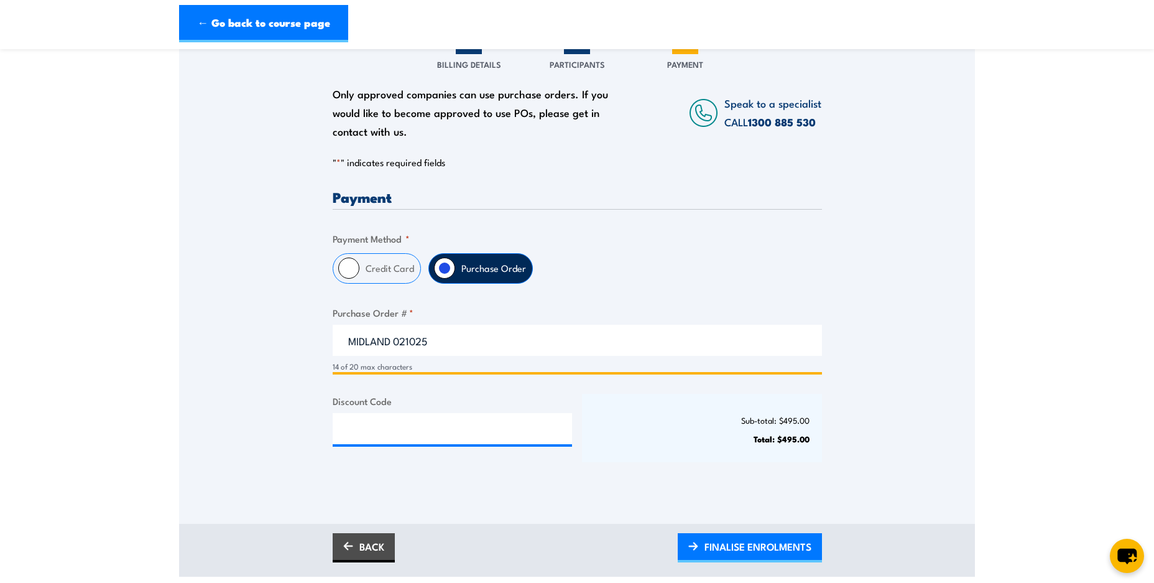
scroll to position [262, 0]
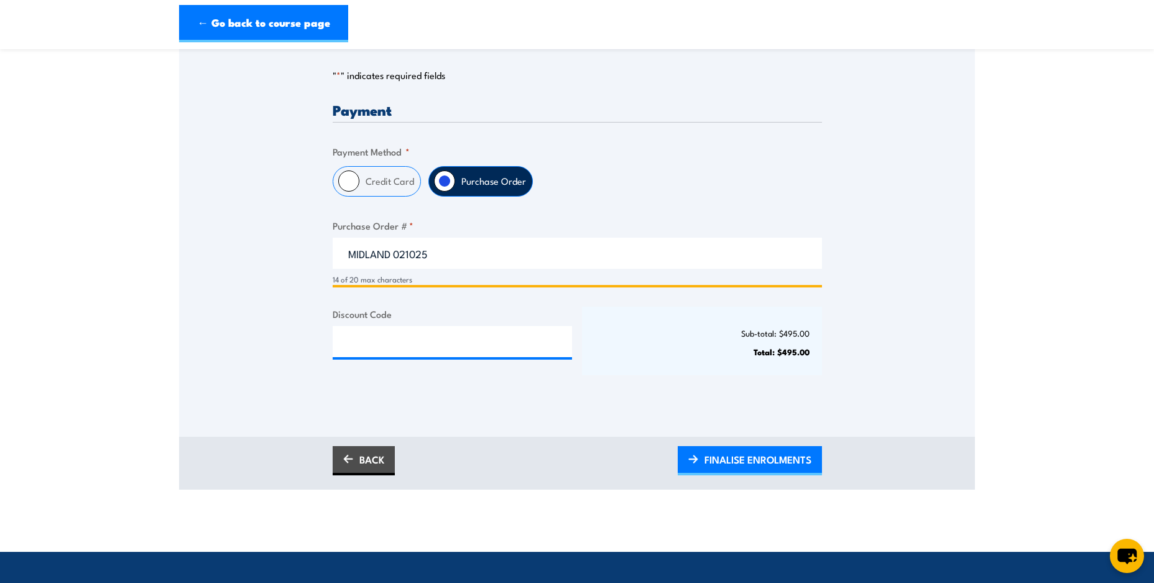
click at [390, 252] on input "MIDLAND 021025" at bounding box center [577, 253] width 489 height 31
type input "MIDLAND-021025"
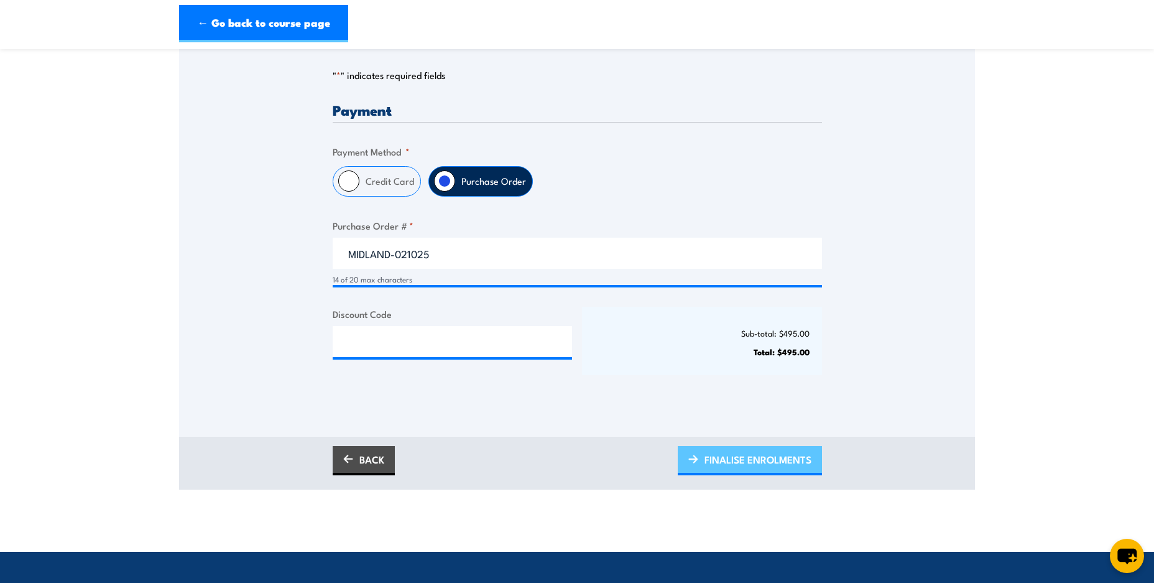
click at [790, 460] on span "FINALISE ENROLMENTS" at bounding box center [757, 459] width 107 height 33
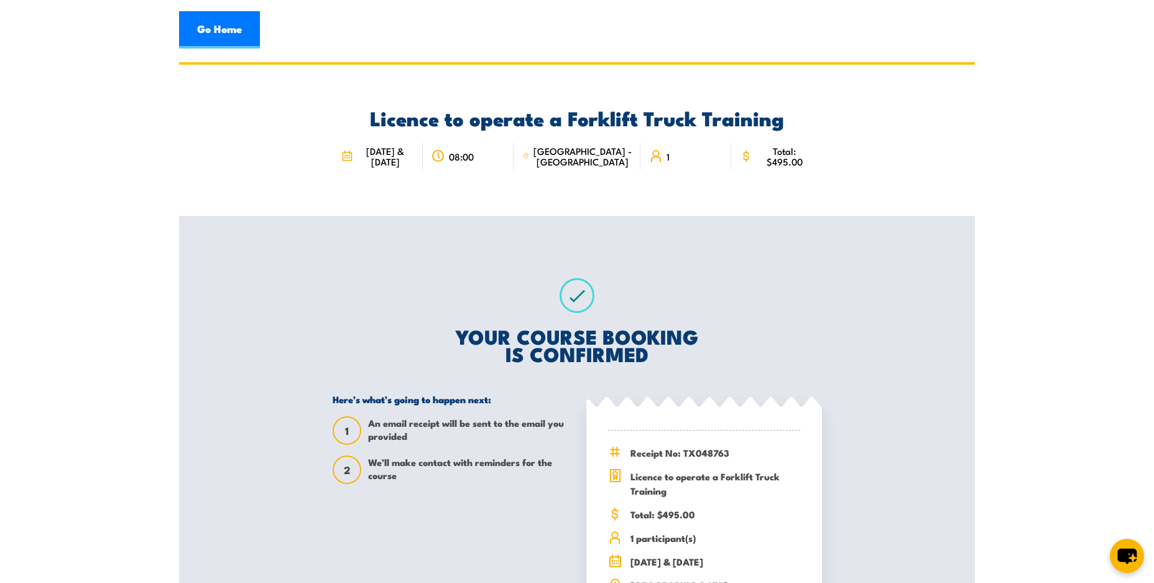
click at [73, 144] on section "Licence to operate a Forklift Truck Training 08:00" at bounding box center [577, 383] width 1154 height 642
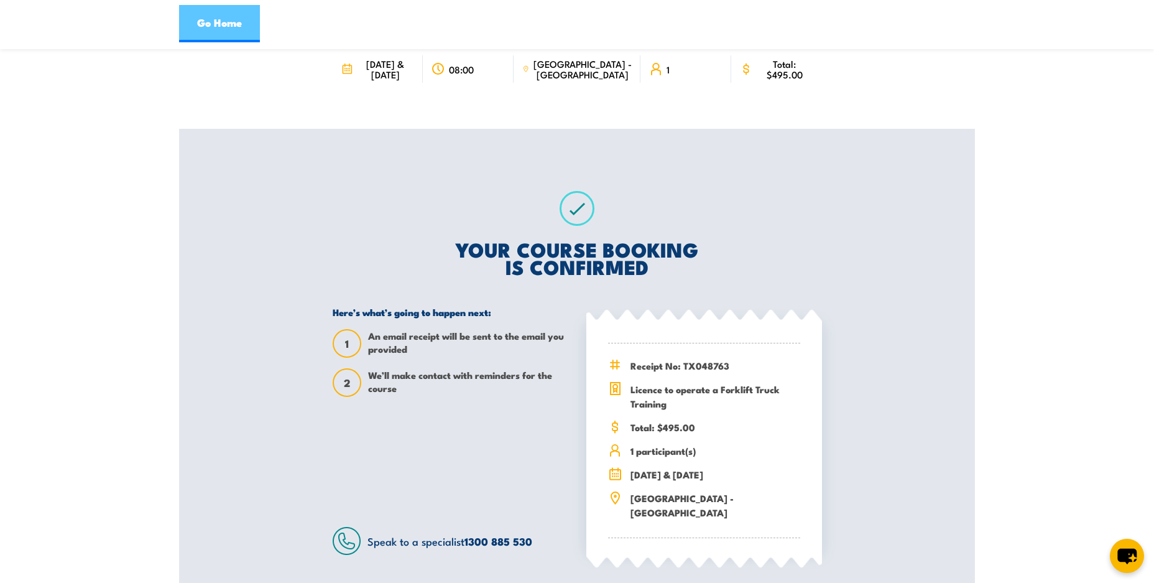
click at [250, 26] on link "Go Home" at bounding box center [219, 23] width 81 height 37
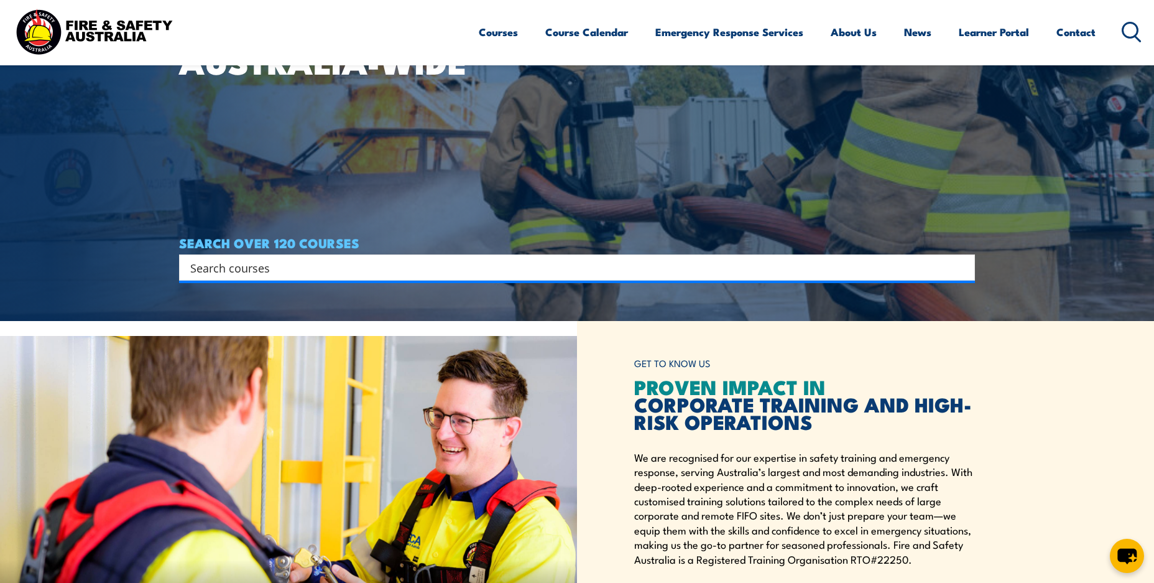
scroll to position [349, 0]
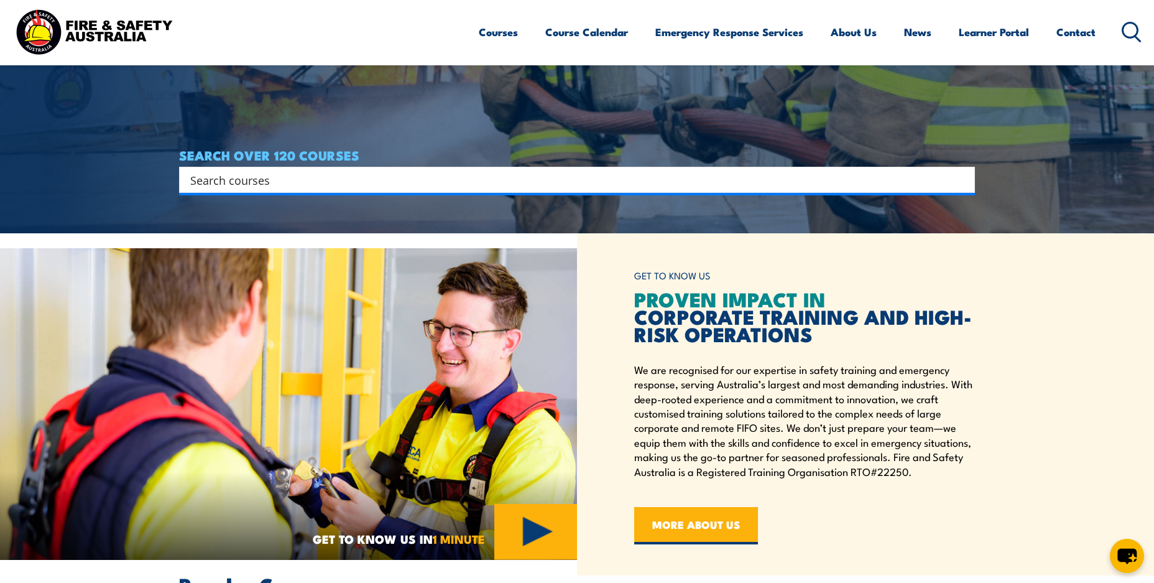
click at [480, 167] on div "Search" at bounding box center [577, 180] width 796 height 26
click at [480, 178] on input "Search input" at bounding box center [568, 179] width 757 height 19
type input "forklift"
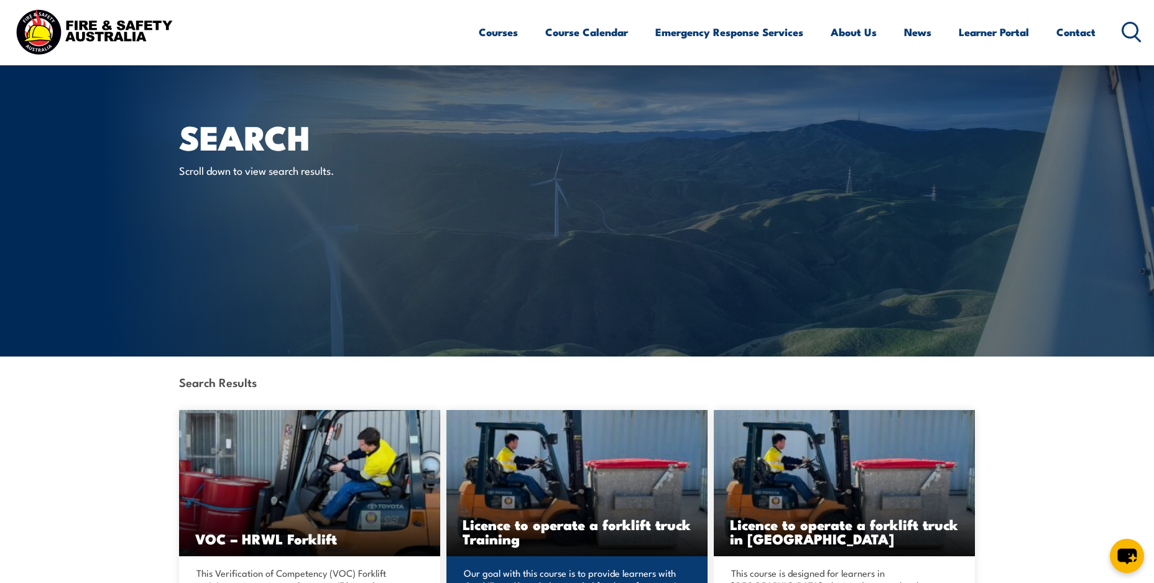
scroll to position [87, 0]
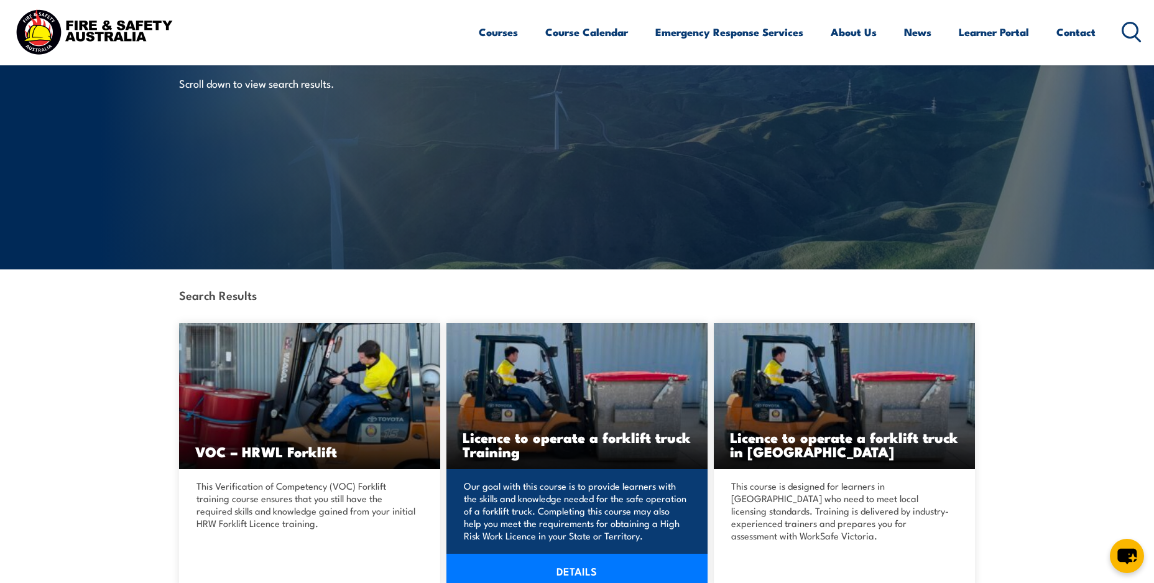
click at [612, 422] on img at bounding box center [576, 396] width 261 height 146
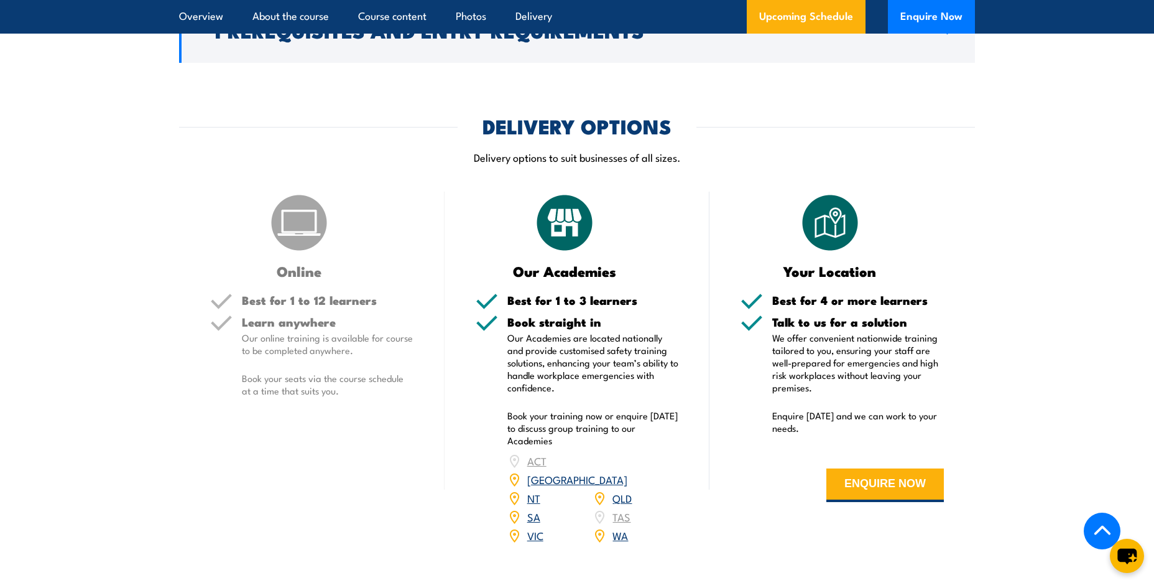
scroll to position [1572, 0]
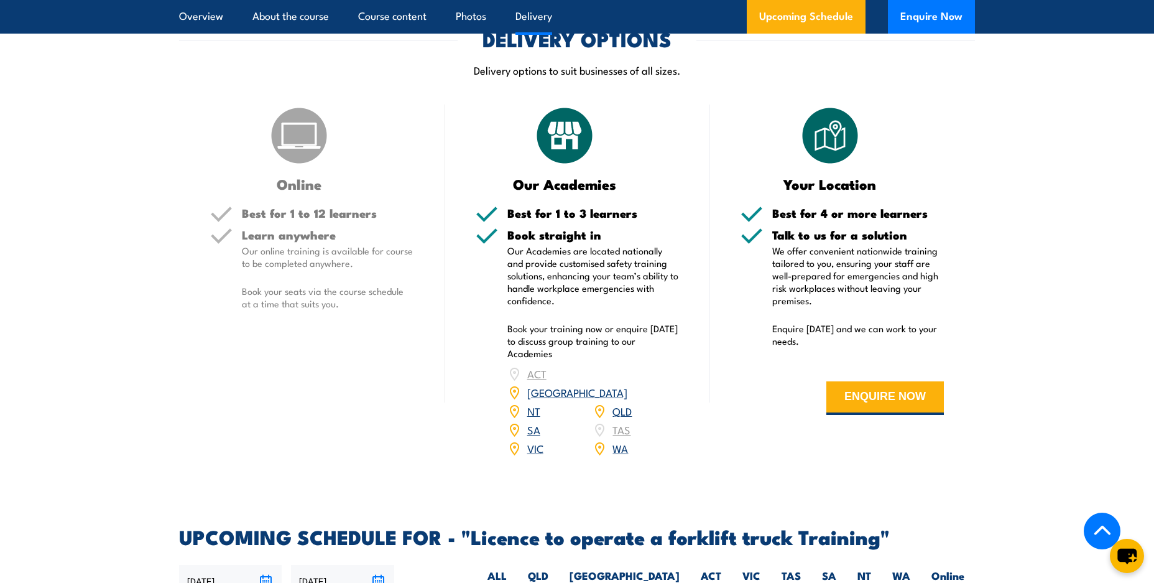
click at [622, 440] on link "WA" at bounding box center [620, 447] width 16 height 15
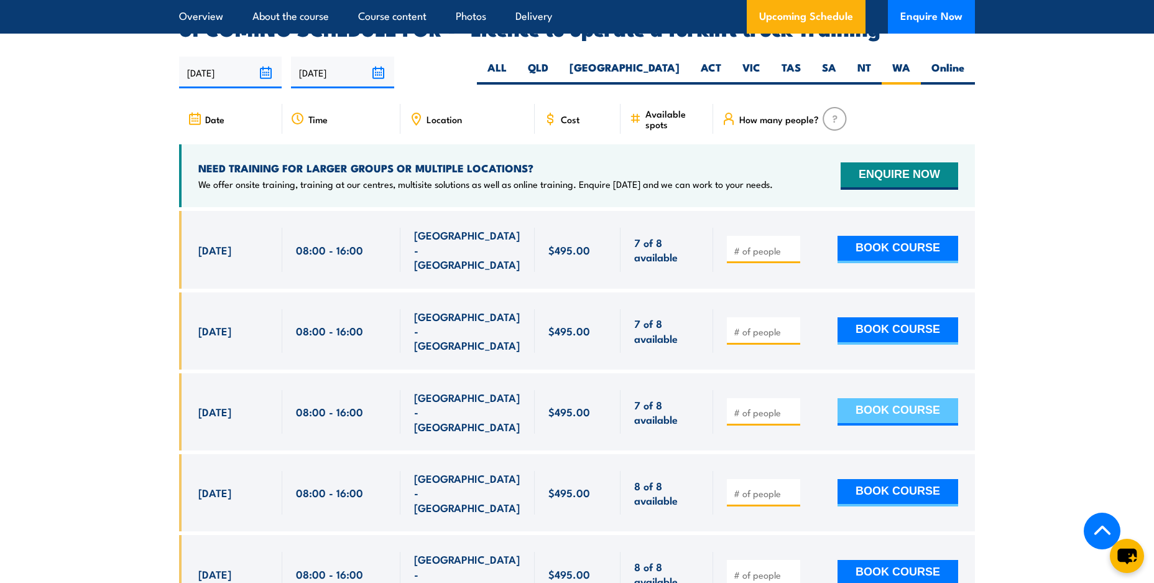
click at [900, 398] on button "BOOK COURSE" at bounding box center [898, 411] width 121 height 27
type input "1"
click at [864, 398] on button "BOOK COURSE" at bounding box center [898, 411] width 121 height 27
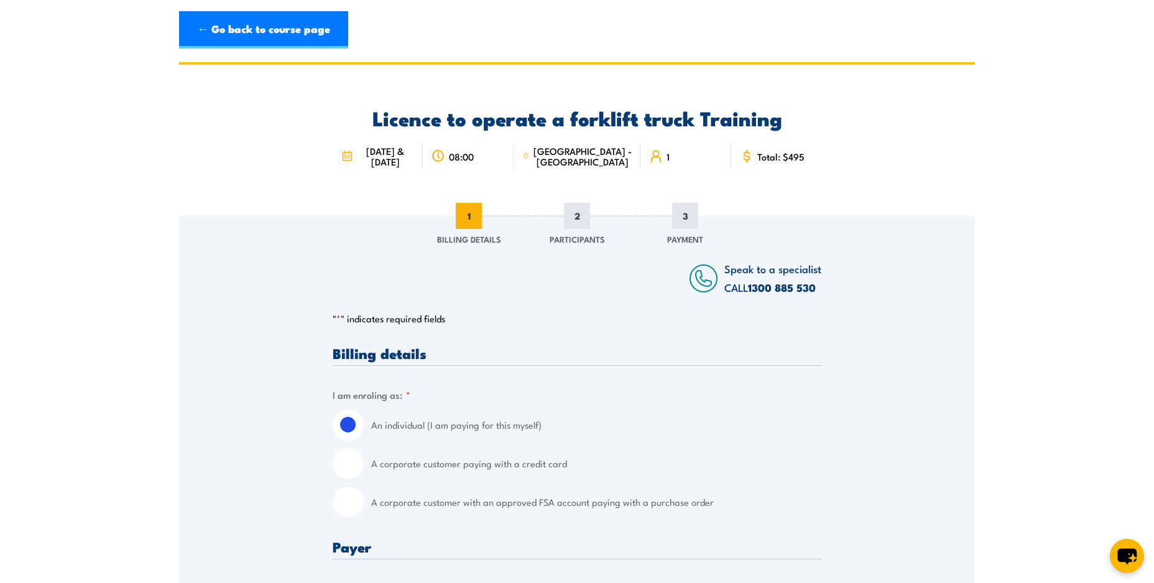
click at [350, 491] on input "A corporate customer with an approved FSA account paying with a purchase order" at bounding box center [348, 501] width 31 height 31
radio input "true"
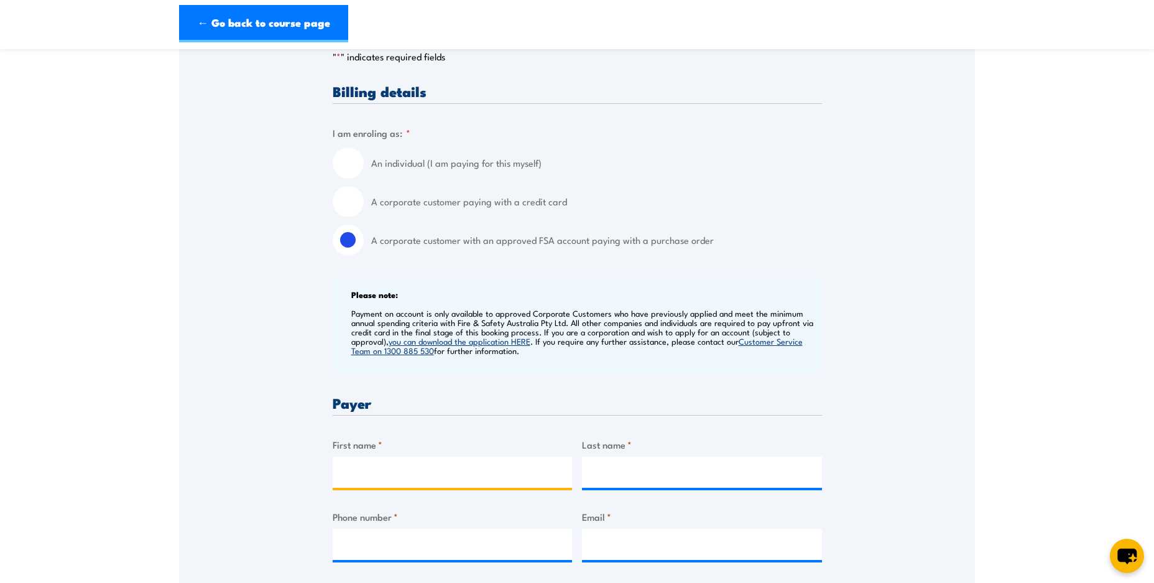
click at [530, 461] on input "First name *" at bounding box center [453, 471] width 240 height 31
click at [785, 404] on h3 "Payer" at bounding box center [577, 402] width 489 height 14
click at [479, 464] on input "First name *" at bounding box center [453, 471] width 240 height 31
type input "Beamont Tiles"
click at [608, 474] on input "Last name *" at bounding box center [702, 471] width 240 height 31
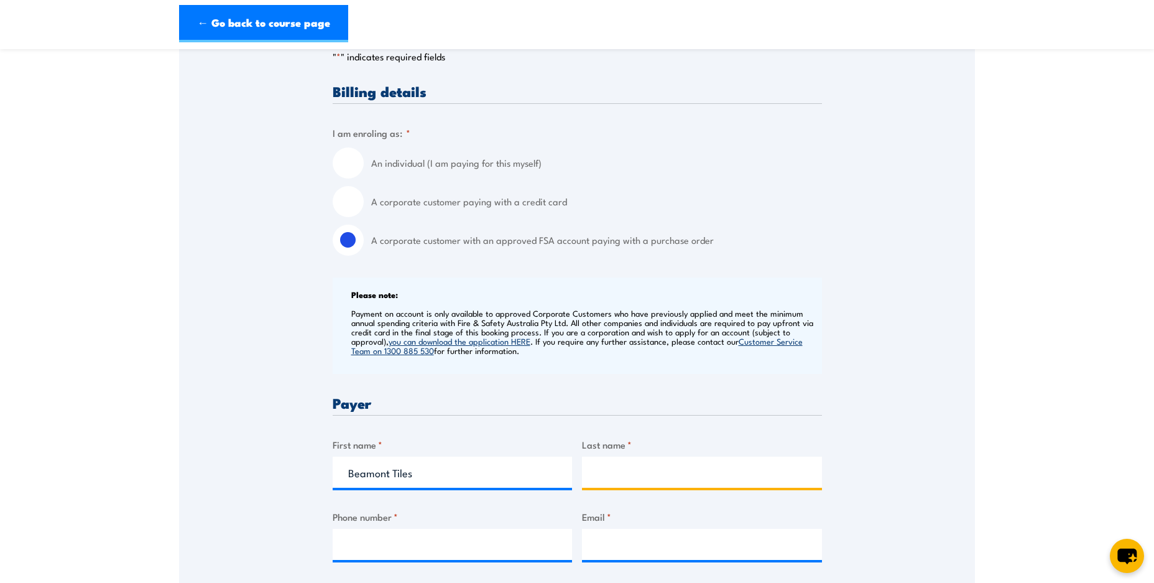
scroll to position [611, 0]
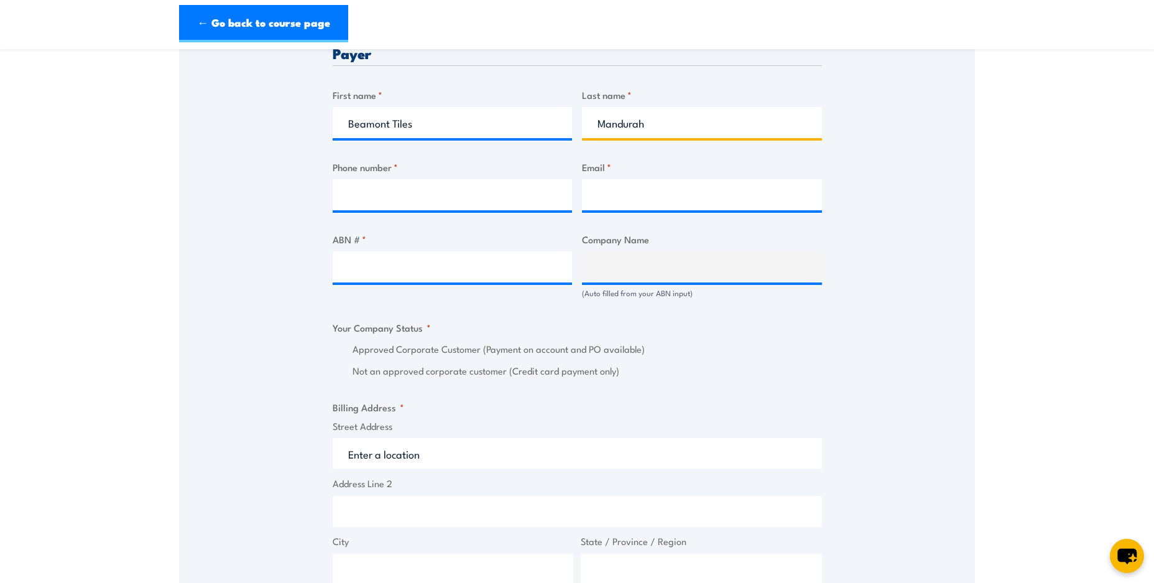
type input "Mandurah"
click at [483, 193] on input "Phone number *" at bounding box center [453, 194] width 240 height 31
paste input "[PHONE_NUMBER]"
click at [374, 195] on input "[PHONE_NUMBER]" at bounding box center [453, 194] width 240 height 31
type input "0895543900"
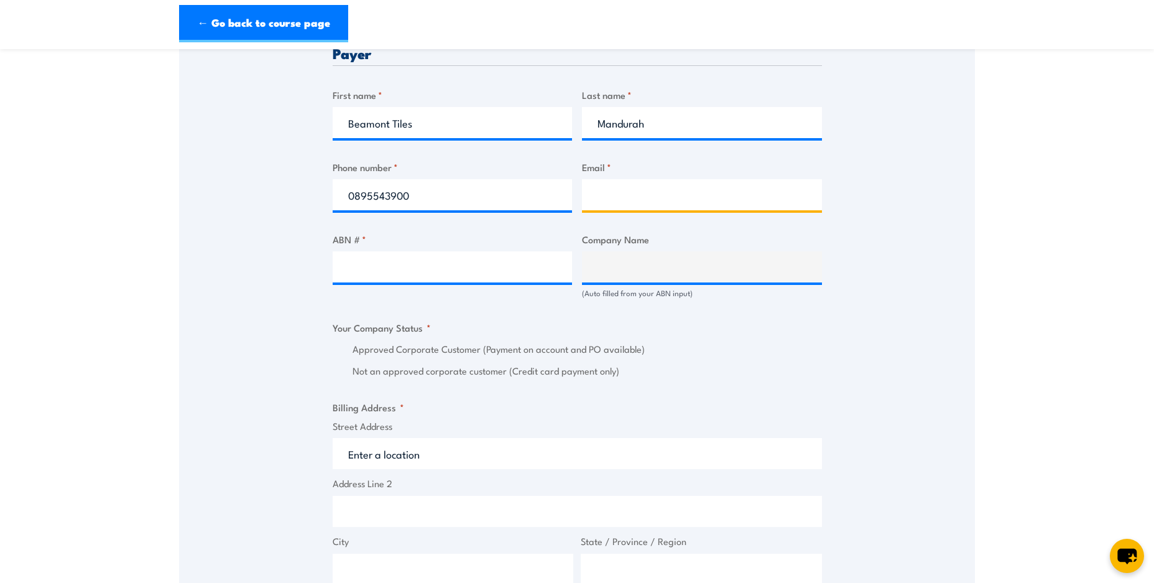
click at [645, 188] on input "Email *" at bounding box center [702, 194] width 240 height 31
type input "[EMAIL_ADDRESS][DOMAIN_NAME]"
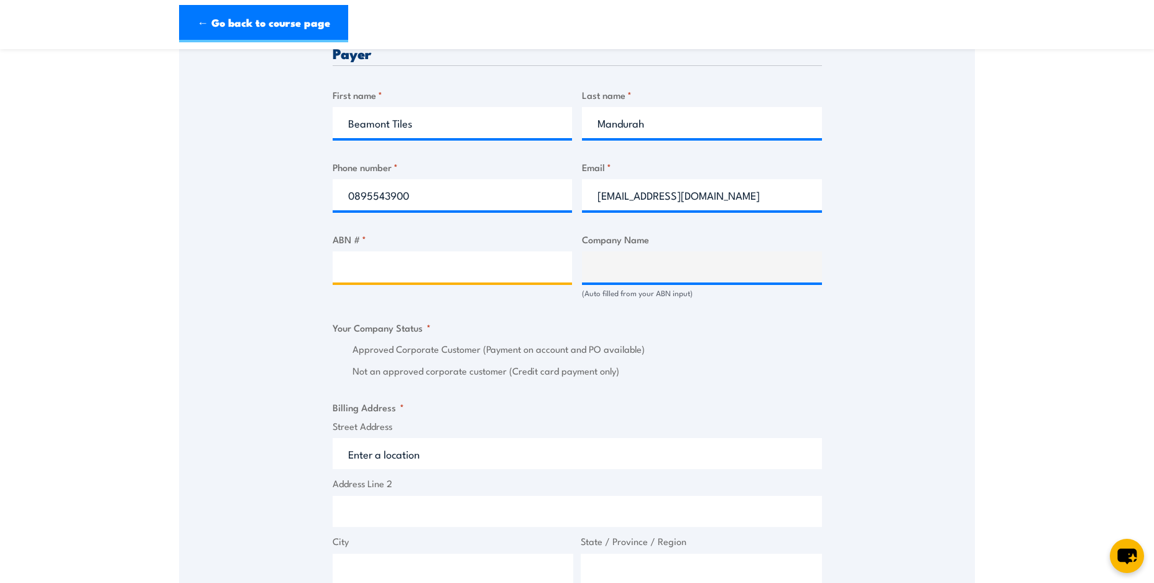
click at [430, 266] on input "ABN # *" at bounding box center [453, 266] width 240 height 31
paste input "61 007 703 997"
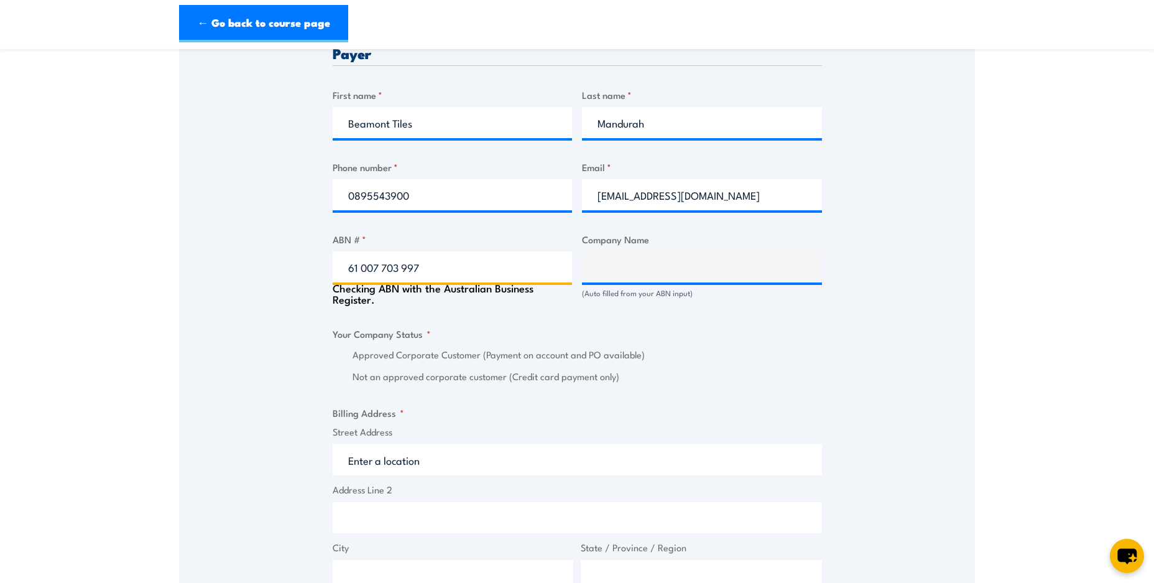
type input "61 007 703 997"
click at [741, 269] on input "Company Name" at bounding box center [702, 266] width 240 height 31
type input "[PERSON_NAME] & CO. PTY. LTD."
radio input "true"
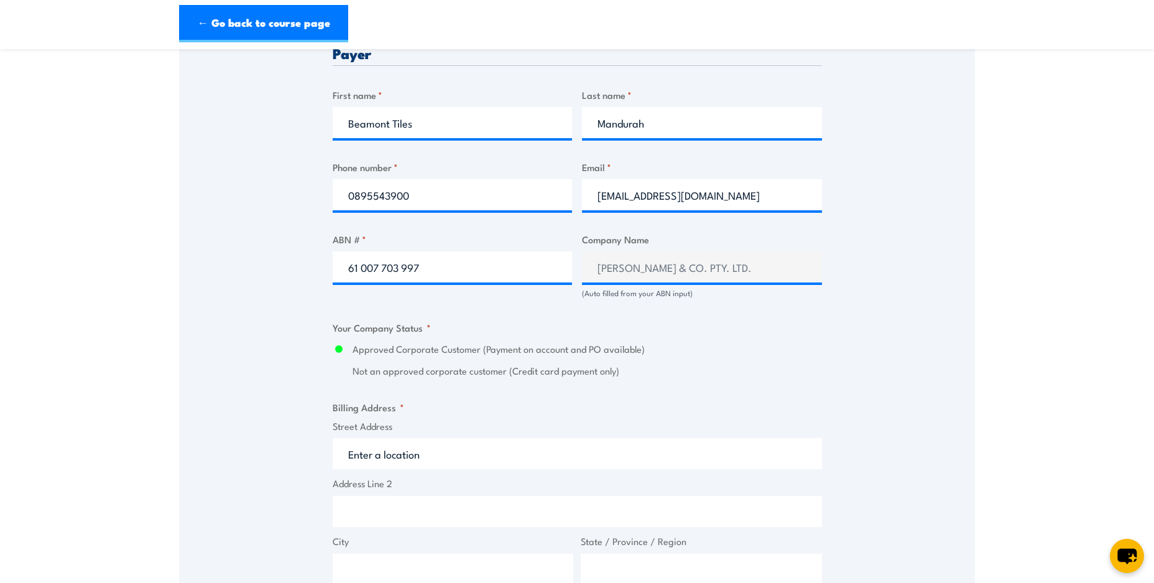
click at [433, 456] on input "Street Address" at bounding box center [577, 453] width 489 height 31
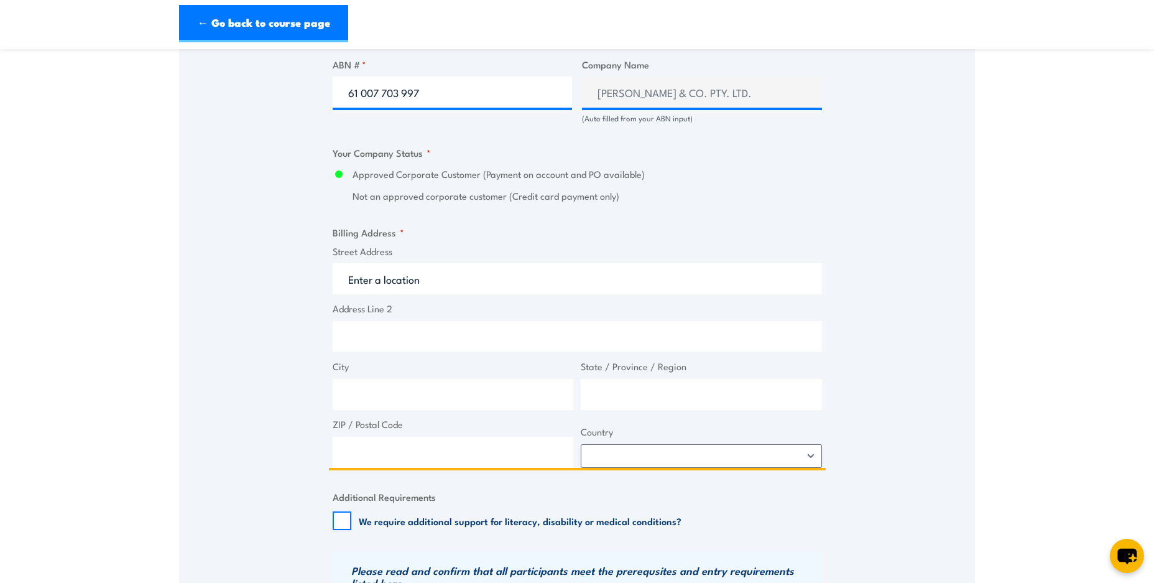
scroll to position [1311, 0]
